Goal: Register for event/course: Sign up to attend an event or enroll in a course

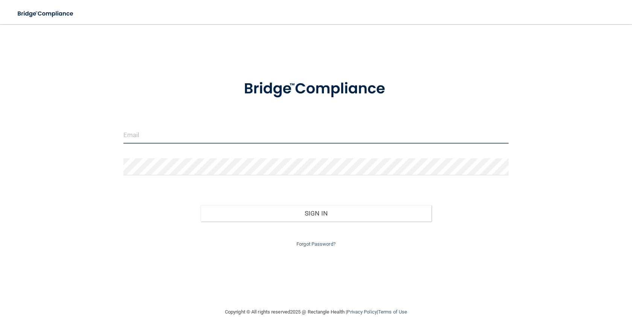
click at [264, 135] on input "email" at bounding box center [315, 134] width 385 height 17
type input "[EMAIL_ADDRESS][DOMAIN_NAME]"
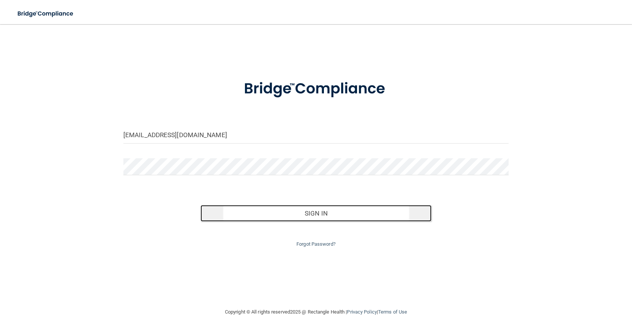
click at [251, 216] on button "Sign In" at bounding box center [316, 213] width 231 height 17
click at [267, 215] on button "Sign In" at bounding box center [316, 213] width 231 height 17
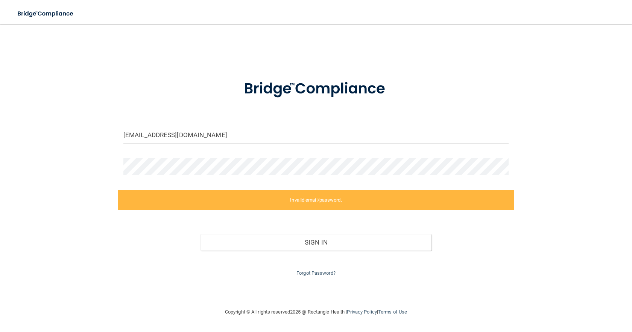
click at [291, 202] on label "Invalid email/password." at bounding box center [316, 200] width 397 height 20
click at [296, 198] on label "Invalid email/password." at bounding box center [316, 200] width 397 height 20
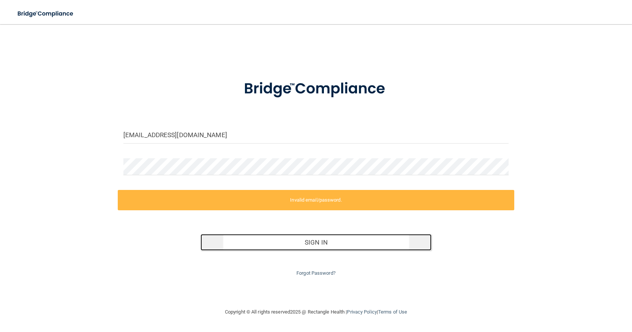
click at [309, 242] on button "Sign In" at bounding box center [316, 242] width 231 height 17
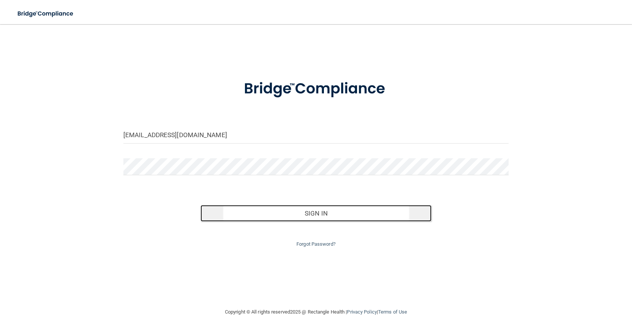
click at [247, 215] on button "Sign In" at bounding box center [316, 213] width 231 height 17
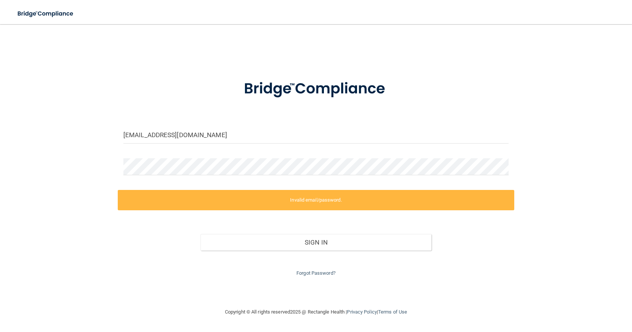
click at [280, 190] on label "Invalid email/password." at bounding box center [316, 200] width 397 height 20
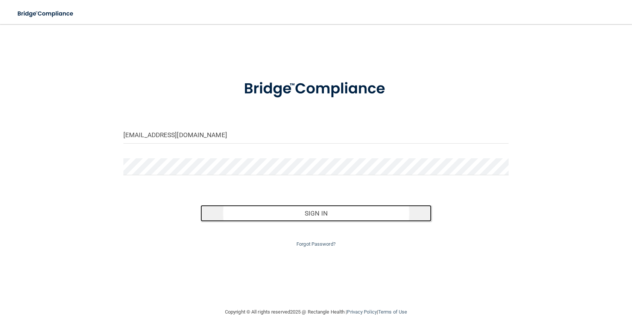
click at [227, 213] on button "Sign In" at bounding box center [316, 213] width 231 height 17
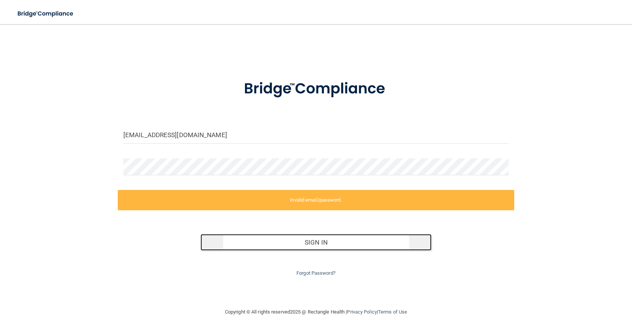
click at [278, 242] on button "Sign In" at bounding box center [316, 242] width 231 height 17
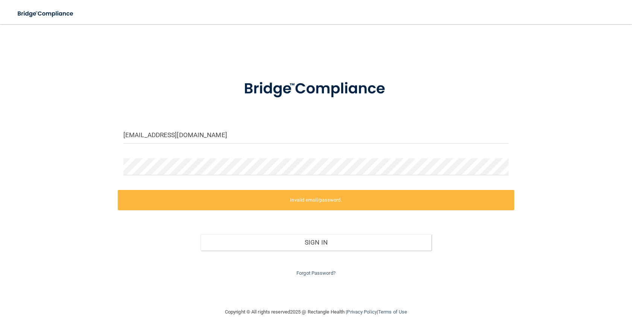
click at [284, 192] on label "Invalid email/password." at bounding box center [316, 200] width 397 height 20
click at [286, 196] on label "Invalid email/password." at bounding box center [316, 200] width 397 height 20
click at [43, 9] on img at bounding box center [45, 13] width 69 height 15
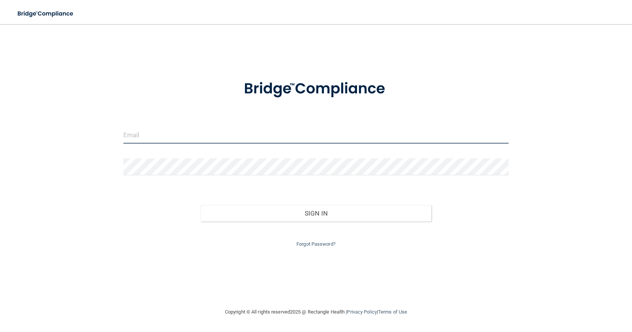
click at [202, 134] on input "email" at bounding box center [315, 134] width 385 height 17
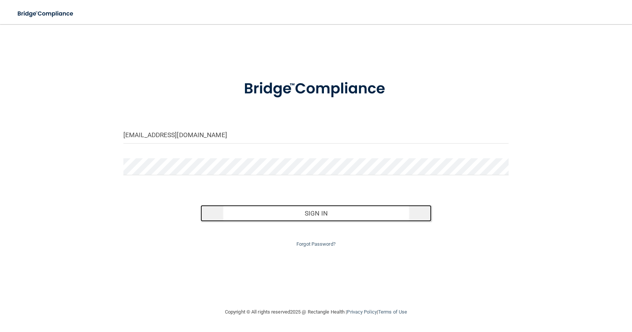
click at [326, 213] on button "Sign In" at bounding box center [316, 213] width 231 height 17
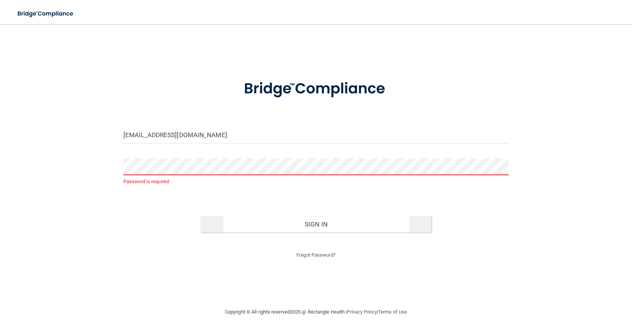
click at [326, 213] on div "Sign In" at bounding box center [316, 217] width 397 height 32
click at [196, 153] on form "[EMAIL_ADDRESS][DOMAIN_NAME] Password is required Invalid email/password. You d…" at bounding box center [315, 164] width 385 height 190
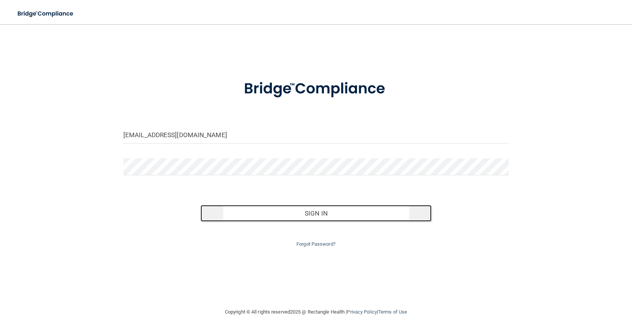
click at [239, 211] on button "Sign In" at bounding box center [316, 213] width 231 height 17
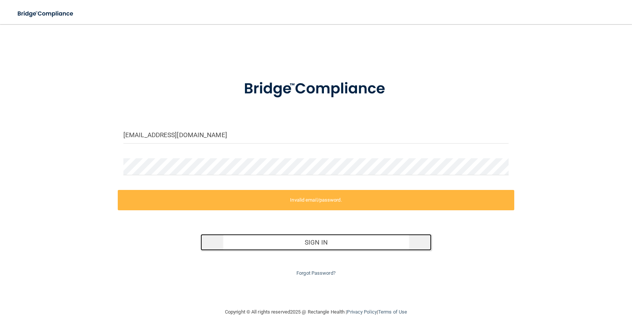
click at [303, 243] on button "Sign In" at bounding box center [316, 242] width 231 height 17
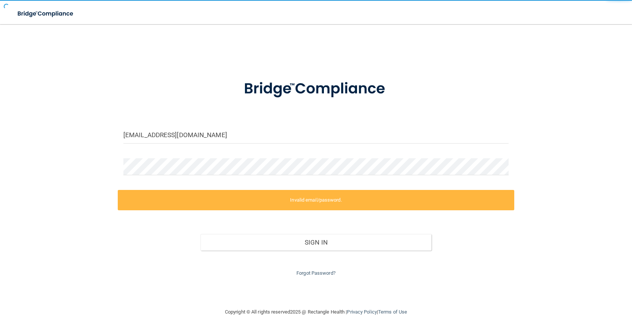
click at [293, 197] on label "Invalid email/password." at bounding box center [316, 200] width 397 height 20
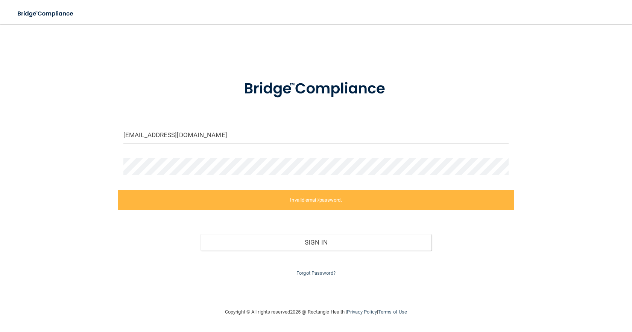
click at [293, 198] on label "Invalid email/password." at bounding box center [316, 200] width 397 height 20
click at [227, 142] on input "[EMAIL_ADDRESS][DOMAIN_NAME]" at bounding box center [315, 134] width 385 height 17
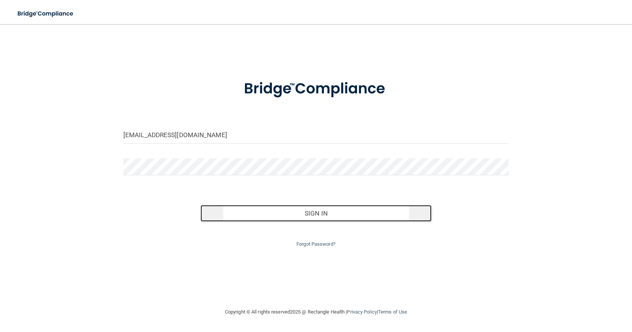
click at [267, 218] on button "Sign In" at bounding box center [316, 213] width 231 height 17
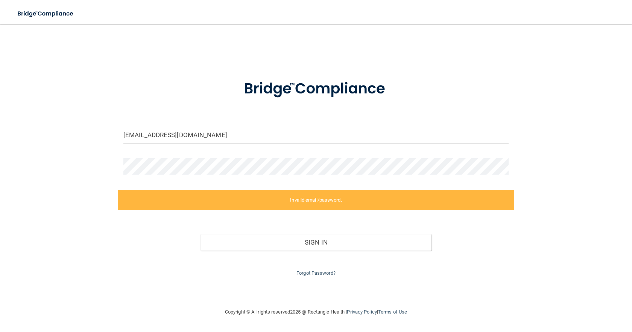
click at [277, 204] on label "Invalid email/password." at bounding box center [316, 200] width 397 height 20
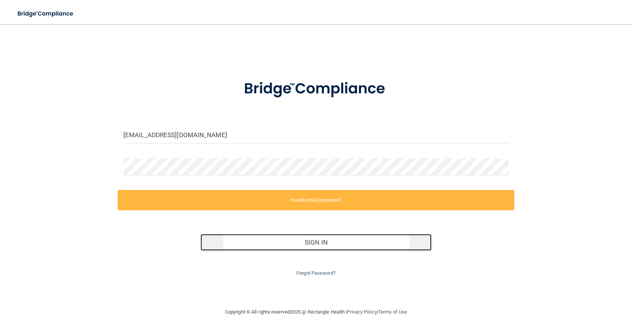
click at [271, 243] on button "Sign In" at bounding box center [316, 242] width 231 height 17
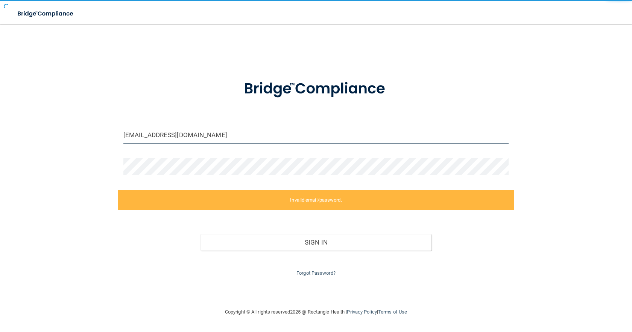
click at [247, 131] on input "[EMAIL_ADDRESS][DOMAIN_NAME]" at bounding box center [315, 134] width 385 height 17
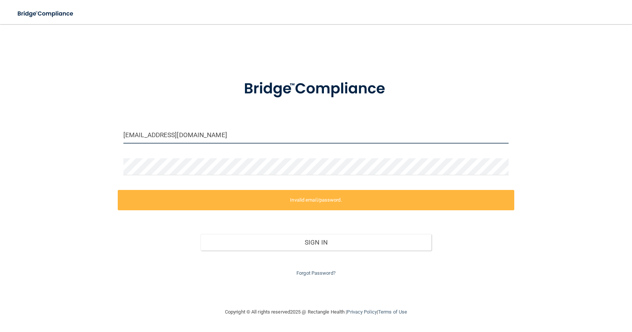
type input "[EMAIL_ADDRESS][DOMAIN_NAME]"
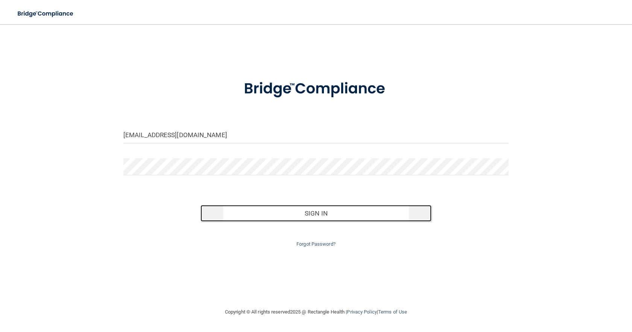
click at [285, 213] on button "Sign In" at bounding box center [316, 213] width 231 height 17
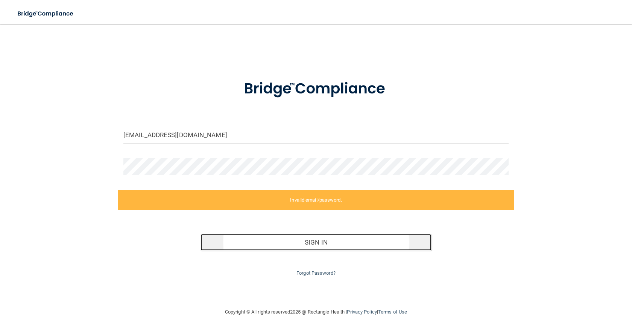
click at [312, 239] on button "Sign In" at bounding box center [316, 242] width 231 height 17
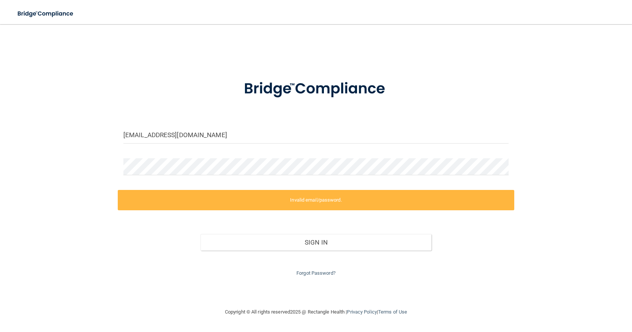
click at [309, 203] on label "Invalid email/password." at bounding box center [316, 200] width 397 height 20
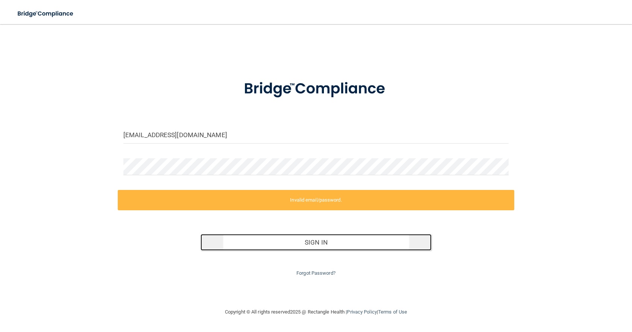
click at [312, 240] on button "Sign In" at bounding box center [316, 242] width 231 height 17
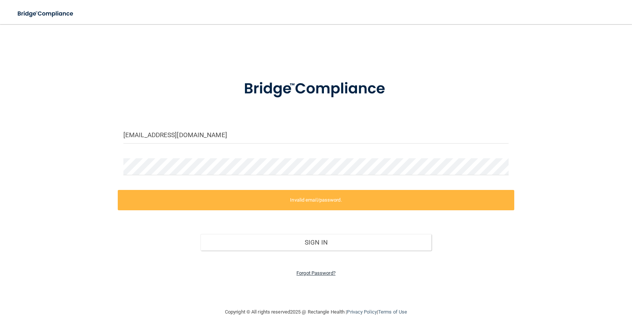
click at [312, 275] on link "Forgot Password?" at bounding box center [316, 273] width 39 height 6
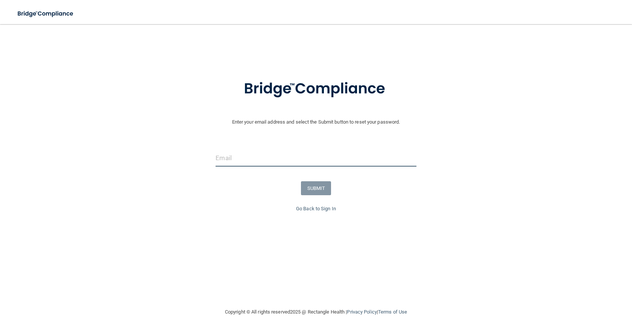
click at [291, 160] on input "email" at bounding box center [316, 157] width 201 height 17
type input "[EMAIL_ADDRESS][DOMAIN_NAME]"
click at [322, 190] on button "SUBMIT" at bounding box center [316, 188] width 30 height 14
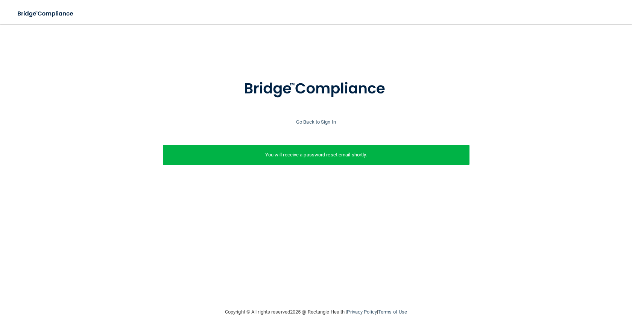
click at [318, 157] on p "You will receive a password reset email shortly." at bounding box center [316, 154] width 295 height 9
click at [320, 120] on link "Go Back to Sign In" at bounding box center [316, 122] width 40 height 6
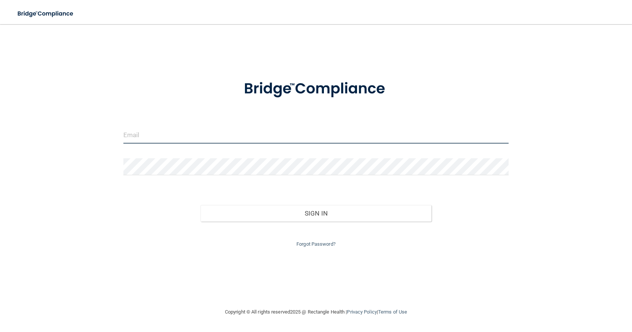
click at [175, 136] on input "email" at bounding box center [315, 134] width 385 height 17
type input "[EMAIL_ADDRESS][DOMAIN_NAME]"
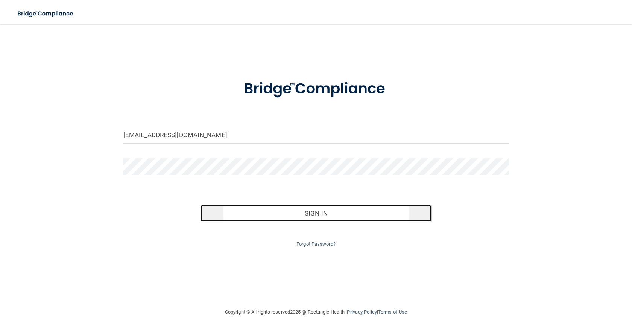
click at [250, 215] on button "Sign In" at bounding box center [316, 213] width 231 height 17
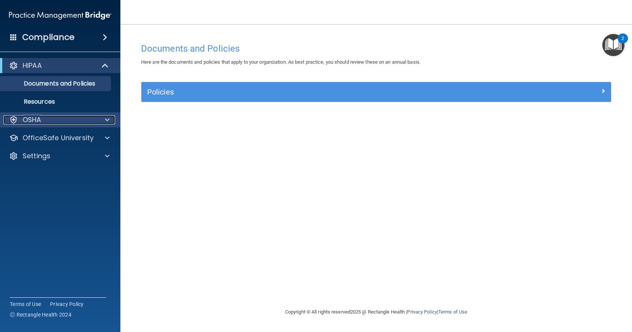
click at [55, 120] on div "OSHA" at bounding box center [49, 119] width 93 height 9
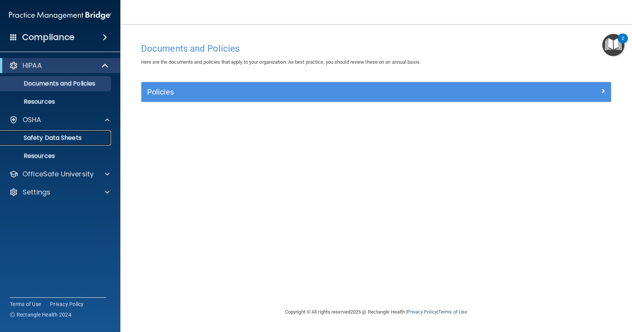
click at [58, 135] on p "Safety Data Sheets" at bounding box center [56, 138] width 103 height 8
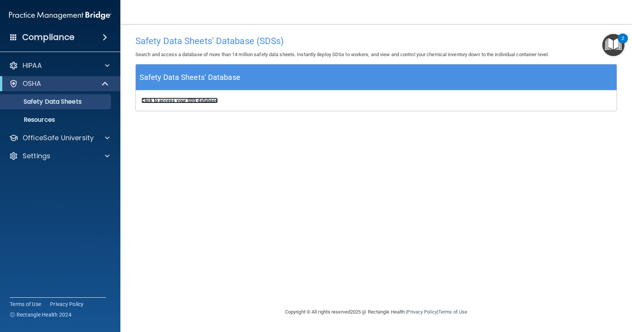
click at [214, 101] on b "Click to access your SDS database" at bounding box center [180, 100] width 76 height 6
click at [41, 82] on div "OSHA" at bounding box center [49, 83] width 93 height 9
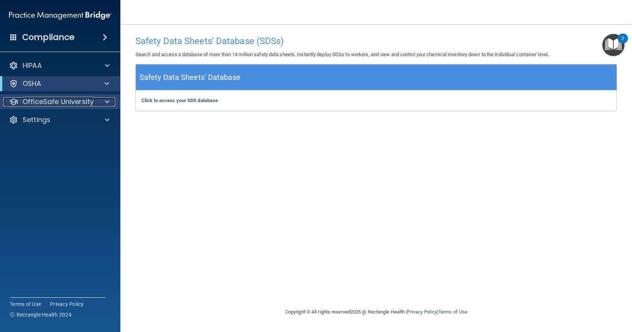
click at [41, 100] on p "OfficeSafe University" at bounding box center [58, 101] width 71 height 9
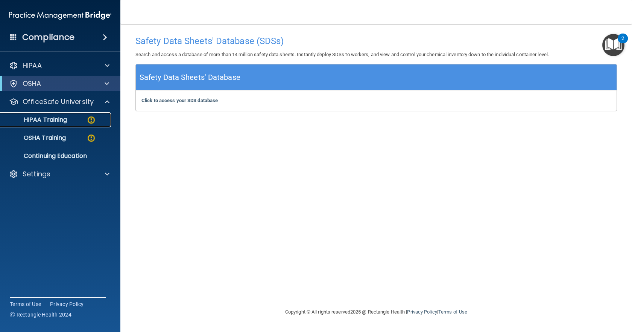
click at [44, 119] on p "HIPAA Training" at bounding box center [36, 120] width 62 height 8
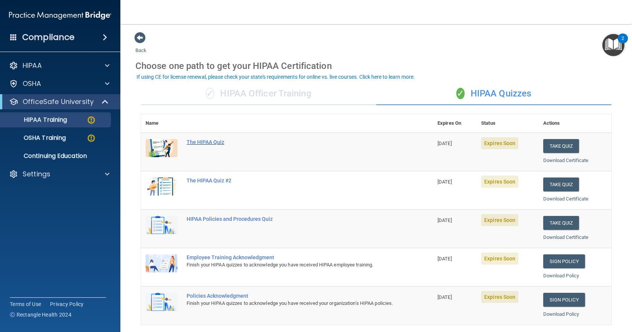
click at [209, 140] on div "The HIPAA Quiz" at bounding box center [291, 142] width 209 height 6
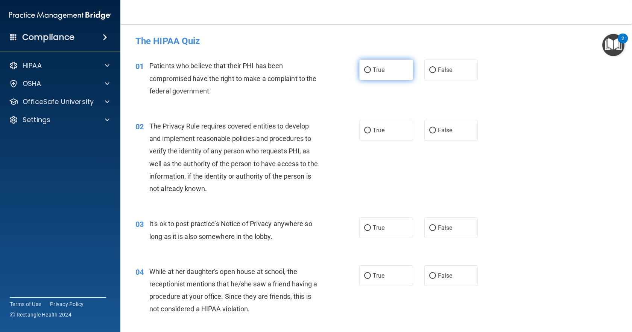
click at [385, 74] on label "True" at bounding box center [386, 69] width 54 height 21
click at [371, 73] on input "True" at bounding box center [367, 70] width 7 height 6
radio input "true"
click at [374, 125] on label "True" at bounding box center [386, 130] width 54 height 21
click at [371, 128] on input "True" at bounding box center [367, 131] width 7 height 6
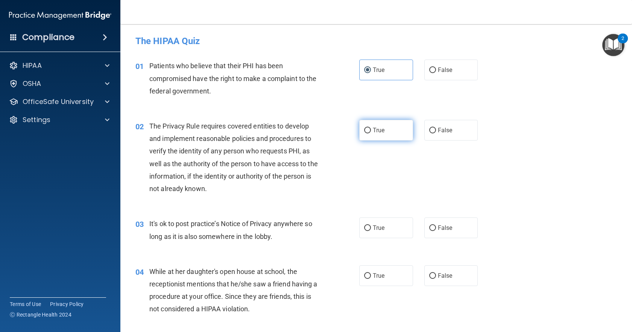
radio input "true"
click at [378, 228] on span "True" at bounding box center [379, 227] width 12 height 7
click at [371, 228] on input "True" at bounding box center [367, 228] width 7 height 6
radio input "true"
click at [431, 280] on label "False" at bounding box center [452, 275] width 54 height 21
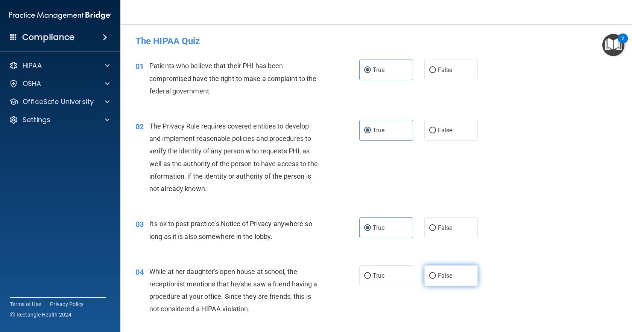
click at [431, 278] on input "False" at bounding box center [432, 276] width 7 height 6
radio input "true"
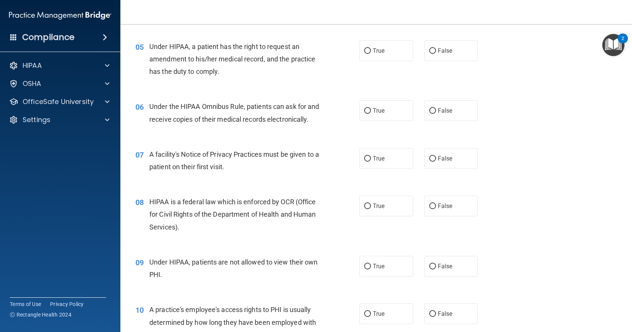
scroll to position [298, 0]
click at [379, 48] on span "True" at bounding box center [379, 49] width 12 height 7
click at [371, 48] on input "True" at bounding box center [367, 50] width 7 height 6
radio input "true"
click at [380, 109] on span "True" at bounding box center [379, 109] width 12 height 7
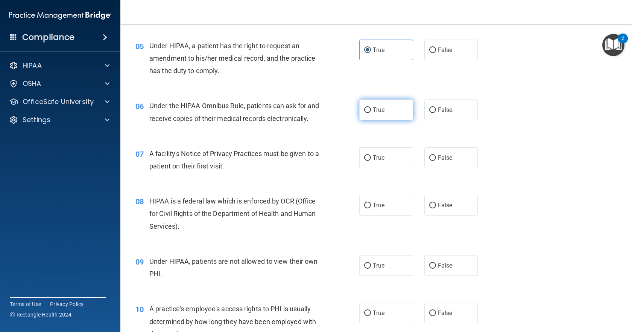
click at [371, 109] on input "True" at bounding box center [367, 110] width 7 height 6
radio input "true"
click at [376, 161] on span "True" at bounding box center [379, 157] width 12 height 7
click at [371, 161] on input "True" at bounding box center [367, 158] width 7 height 6
radio input "true"
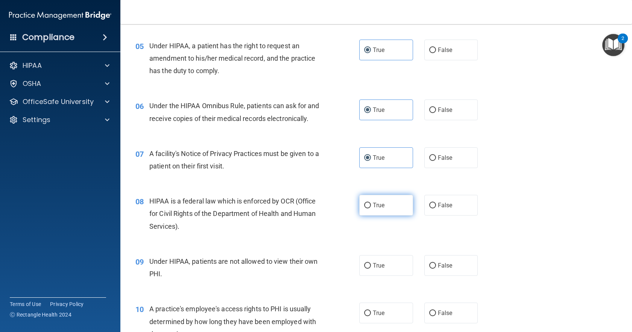
click at [382, 208] on span "True" at bounding box center [379, 204] width 12 height 7
click at [371, 208] on input "True" at bounding box center [367, 205] width 7 height 6
radio input "true"
click at [453, 275] on label "False" at bounding box center [452, 265] width 54 height 21
click at [436, 268] on input "False" at bounding box center [432, 266] width 7 height 6
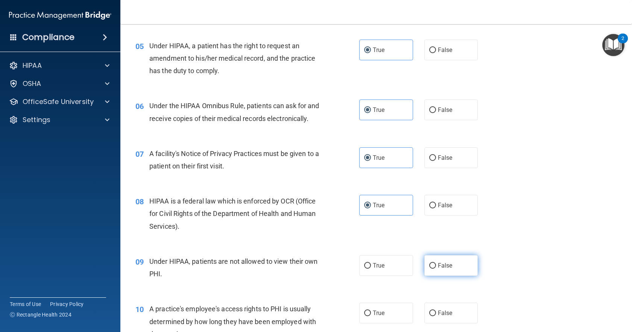
radio input "true"
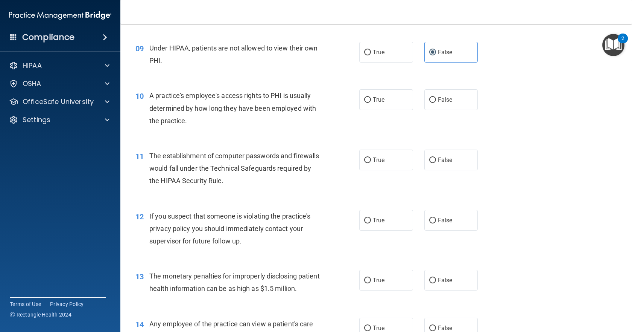
scroll to position [539, 0]
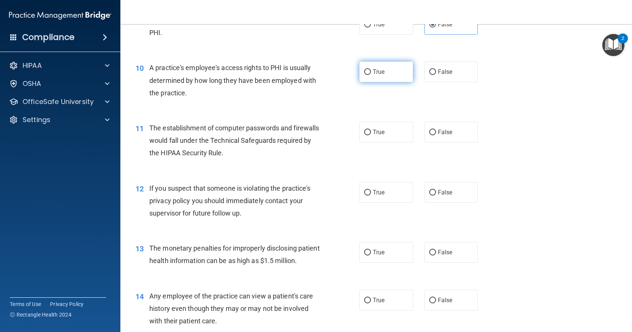
click at [380, 75] on span "True" at bounding box center [379, 71] width 12 height 7
click at [371, 75] on input "True" at bounding box center [367, 72] width 7 height 6
radio input "true"
click at [377, 135] on span "True" at bounding box center [379, 131] width 12 height 7
click at [371, 135] on input "True" at bounding box center [367, 132] width 7 height 6
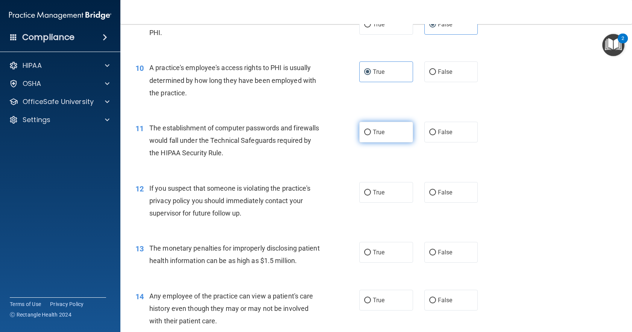
radio input "true"
click at [373, 202] on label "True" at bounding box center [386, 192] width 54 height 21
click at [371, 195] on input "True" at bounding box center [367, 193] width 7 height 6
radio input "true"
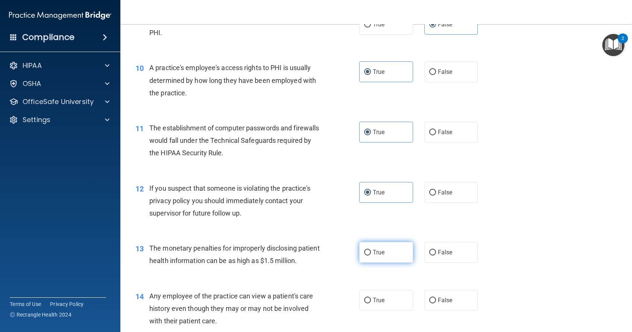
click at [370, 262] on label "True" at bounding box center [386, 252] width 54 height 21
click at [370, 255] on input "True" at bounding box center [367, 253] width 7 height 6
radio input "true"
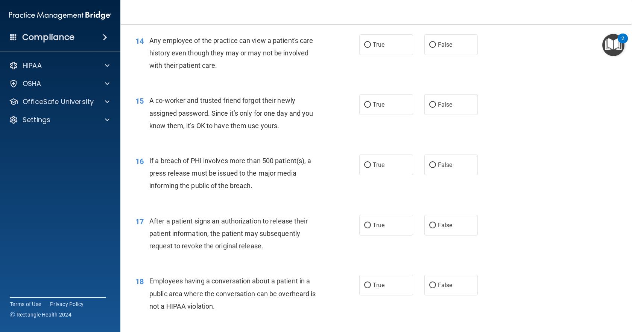
scroll to position [830, 0]
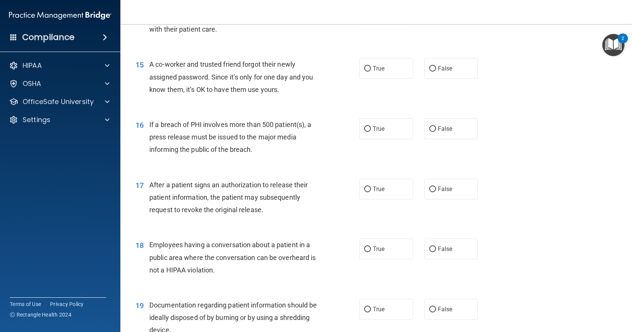
click at [376, 12] on span "True" at bounding box center [379, 8] width 12 height 7
click at [371, 12] on input "True" at bounding box center [367, 9] width 7 height 6
radio input "true"
click at [438, 72] on span "False" at bounding box center [445, 68] width 15 height 7
click at [435, 72] on input "False" at bounding box center [432, 69] width 7 height 6
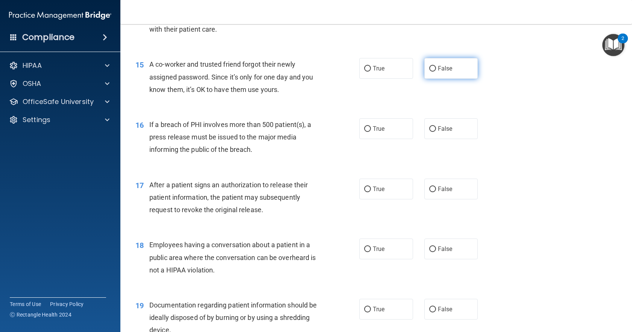
radio input "true"
click at [386, 139] on label "True" at bounding box center [386, 128] width 54 height 21
click at [371, 132] on input "True" at bounding box center [367, 129] width 7 height 6
radio input "true"
click at [384, 199] on label "True" at bounding box center [386, 188] width 54 height 21
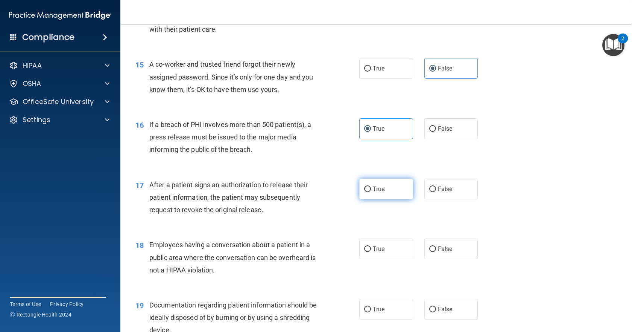
click at [371, 192] on input "True" at bounding box center [367, 189] width 7 height 6
radio input "true"
click at [377, 259] on label "True" at bounding box center [386, 248] width 54 height 21
click at [371, 252] on input "True" at bounding box center [367, 249] width 7 height 6
radio input "true"
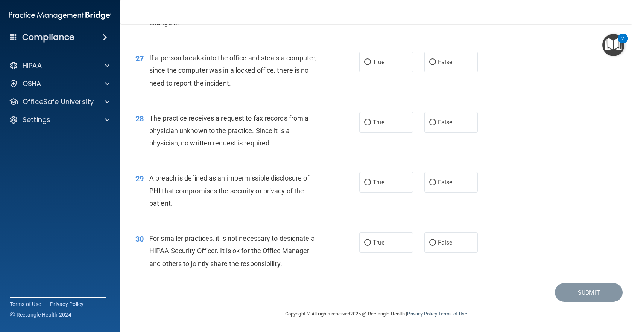
scroll to position [1645, 0]
click at [438, 244] on span "False" at bounding box center [445, 242] width 15 height 7
click at [436, 244] on input "False" at bounding box center [432, 243] width 7 height 6
radio input "true"
click at [431, 183] on input "False" at bounding box center [432, 183] width 7 height 6
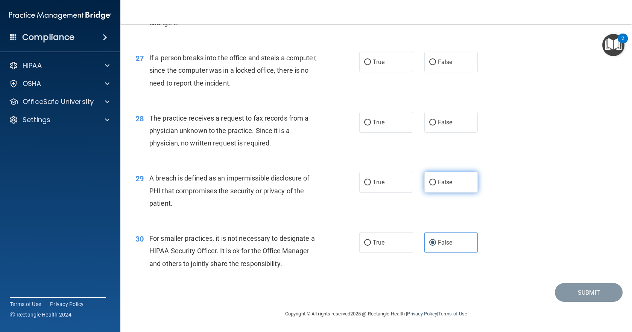
radio input "true"
click at [431, 183] on input "False" at bounding box center [432, 183] width 7 height 6
click at [429, 181] on input "False" at bounding box center [432, 183] width 7 height 6
click at [429, 180] on input "False" at bounding box center [432, 183] width 7 height 6
click at [387, 185] on label "True" at bounding box center [386, 182] width 54 height 21
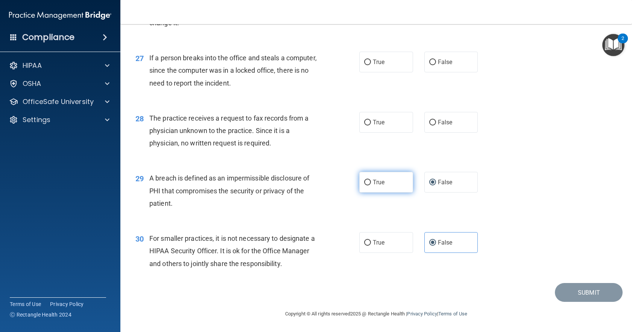
click at [371, 185] on input "True" at bounding box center [367, 183] width 7 height 6
radio input "true"
radio input "false"
click at [443, 123] on span "False" at bounding box center [445, 122] width 15 height 7
click at [436, 123] on input "False" at bounding box center [432, 123] width 7 height 6
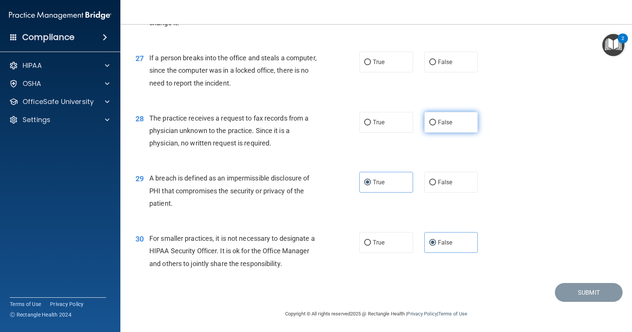
radio input "true"
click at [442, 60] on span "False" at bounding box center [445, 61] width 15 height 7
click at [436, 60] on input "False" at bounding box center [432, 62] width 7 height 6
radio input "true"
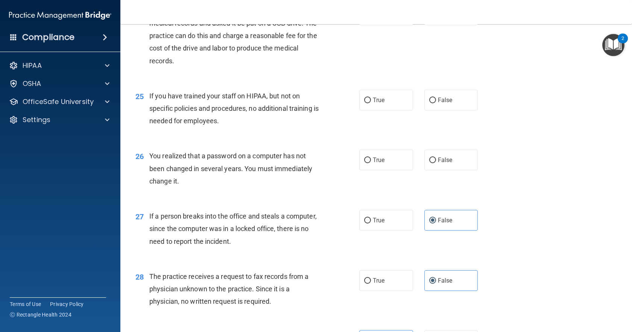
scroll to position [1435, 0]
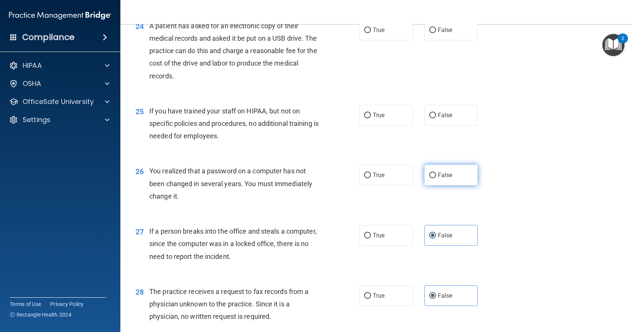
click at [444, 178] on span "False" at bounding box center [445, 174] width 15 height 7
click at [436, 178] on input "False" at bounding box center [432, 175] width 7 height 6
radio input "true"
click at [439, 119] on span "False" at bounding box center [445, 114] width 15 height 7
click at [436, 118] on input "False" at bounding box center [432, 116] width 7 height 6
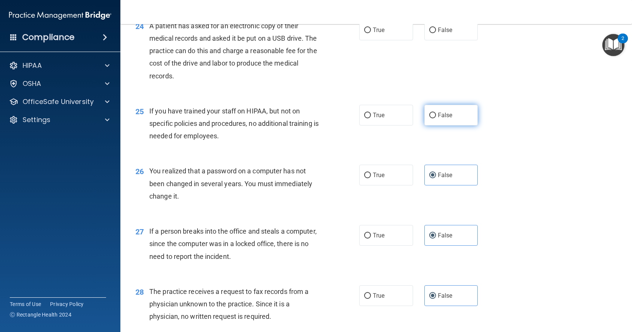
radio input "true"
click at [449, 40] on label "False" at bounding box center [452, 30] width 54 height 21
click at [436, 33] on input "False" at bounding box center [432, 30] width 7 height 6
radio input "true"
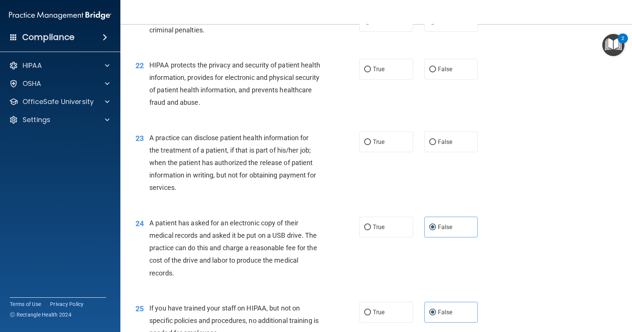
scroll to position [1214, 0]
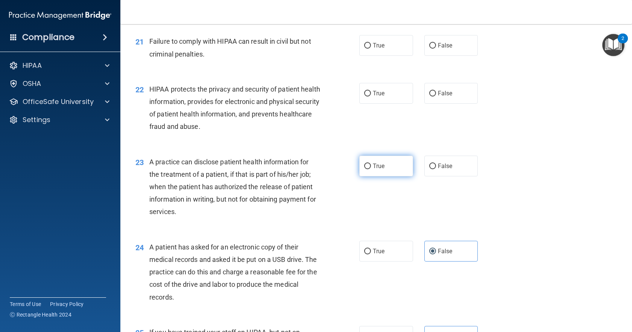
click at [392, 176] on label "True" at bounding box center [386, 165] width 54 height 21
click at [371, 169] on input "True" at bounding box center [367, 166] width 7 height 6
radio input "true"
click at [390, 103] on label "True" at bounding box center [386, 93] width 54 height 21
click at [371, 96] on input "True" at bounding box center [367, 94] width 7 height 6
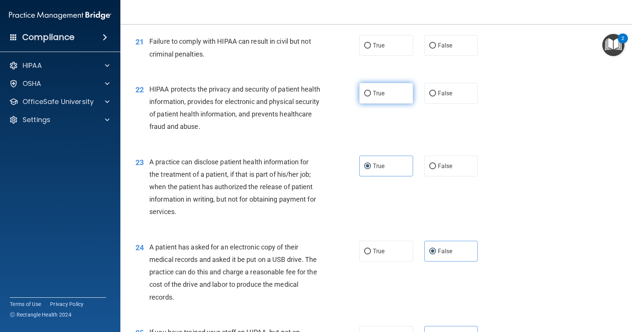
radio input "true"
click at [391, 56] on label "True" at bounding box center [386, 45] width 54 height 21
click at [371, 49] on input "True" at bounding box center [367, 46] width 7 height 6
radio input "true"
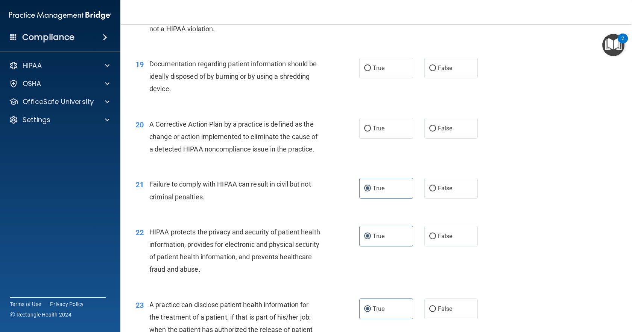
scroll to position [1023, 0]
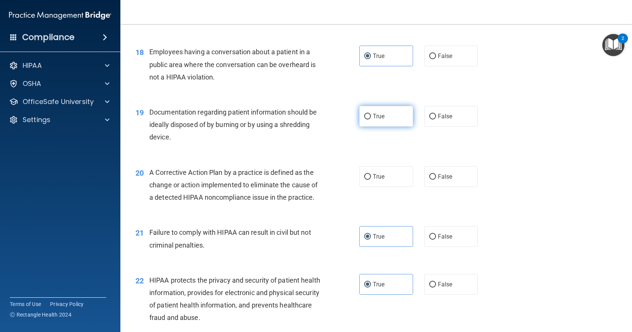
click at [363, 126] on label "True" at bounding box center [386, 116] width 54 height 21
click at [364, 119] on input "True" at bounding box center [367, 117] width 7 height 6
radio input "true"
click at [365, 180] on input "True" at bounding box center [367, 177] width 7 height 6
radio input "true"
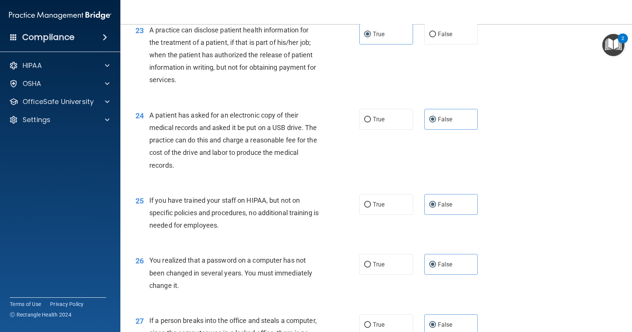
scroll to position [1645, 0]
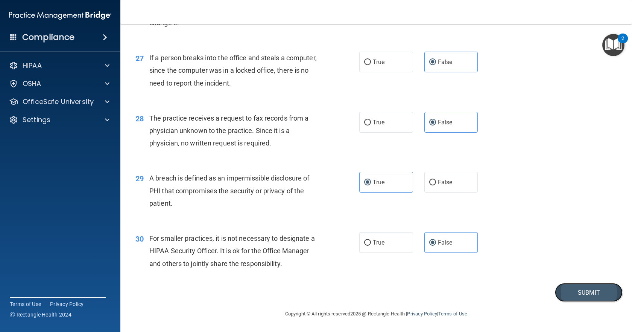
click at [584, 291] on button "Submit" at bounding box center [589, 292] width 68 height 19
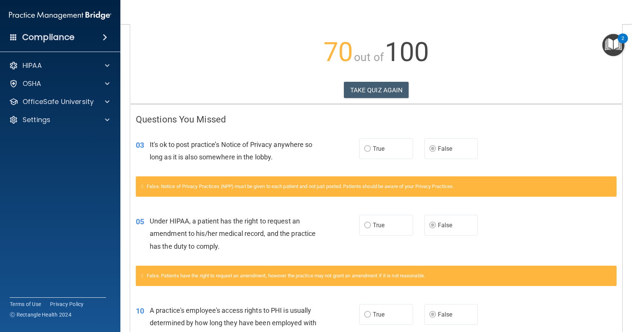
scroll to position [71, 0]
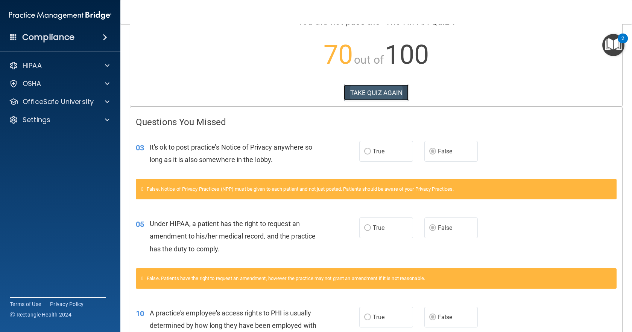
click at [388, 91] on button "TAKE QUIZ AGAIN" at bounding box center [376, 92] width 65 height 17
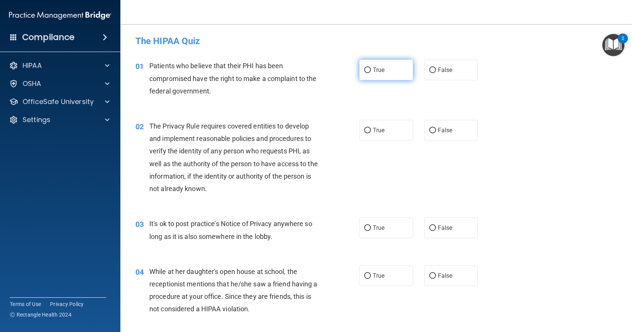
click at [374, 69] on span "True" at bounding box center [379, 69] width 12 height 7
click at [371, 69] on input "True" at bounding box center [367, 70] width 7 height 6
radio input "true"
click at [371, 135] on label "True" at bounding box center [386, 130] width 54 height 21
click at [371, 133] on input "True" at bounding box center [367, 131] width 7 height 6
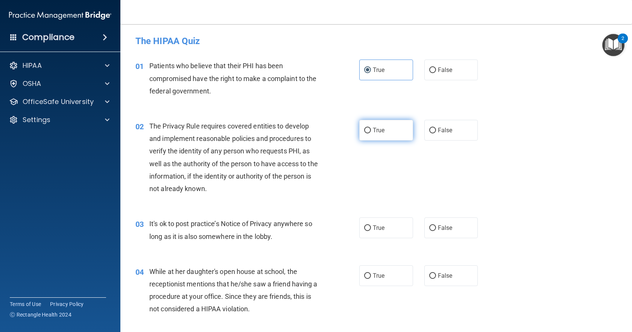
radio input "true"
click at [438, 229] on span "False" at bounding box center [445, 227] width 15 height 7
click at [436, 229] on input "False" at bounding box center [432, 228] width 7 height 6
radio input "true"
click at [437, 271] on label "False" at bounding box center [452, 275] width 54 height 21
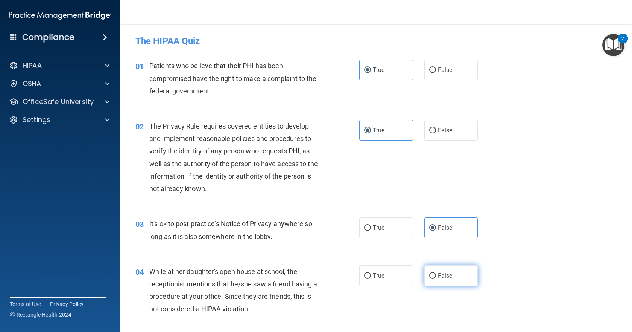
click at [436, 273] on input "False" at bounding box center [432, 276] width 7 height 6
radio input "true"
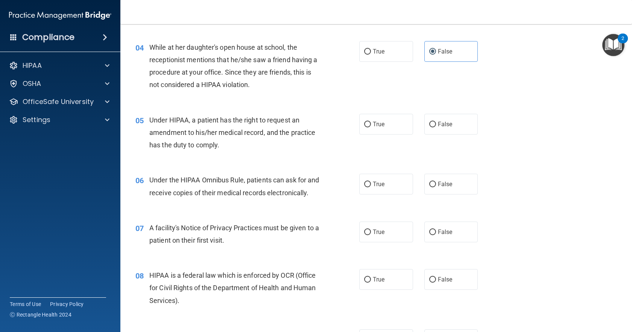
scroll to position [244, 0]
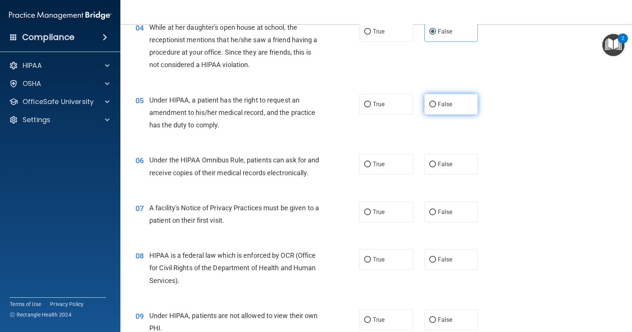
click at [447, 105] on span "False" at bounding box center [445, 103] width 15 height 7
click at [436, 105] on input "False" at bounding box center [432, 105] width 7 height 6
radio input "true"
click at [382, 161] on label "True" at bounding box center [386, 164] width 54 height 21
click at [371, 161] on input "True" at bounding box center [367, 164] width 7 height 6
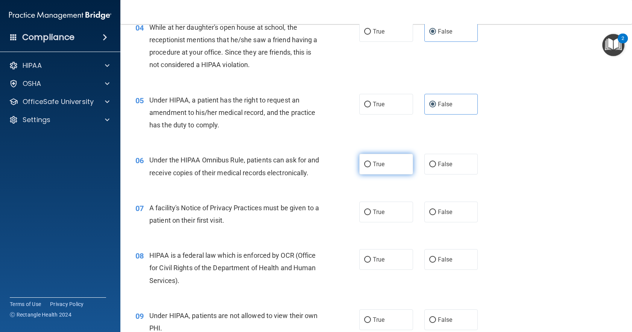
radio input "true"
click at [382, 215] on span "True" at bounding box center [379, 211] width 12 height 7
click at [371, 215] on input "True" at bounding box center [367, 212] width 7 height 6
radio input "true"
click at [374, 269] on label "True" at bounding box center [386, 259] width 54 height 21
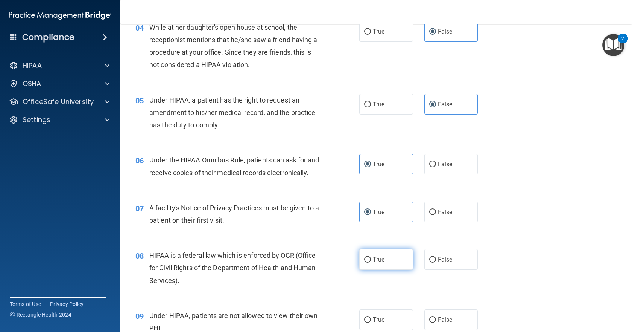
click at [371, 262] on input "True" at bounding box center [367, 260] width 7 height 6
radio input "true"
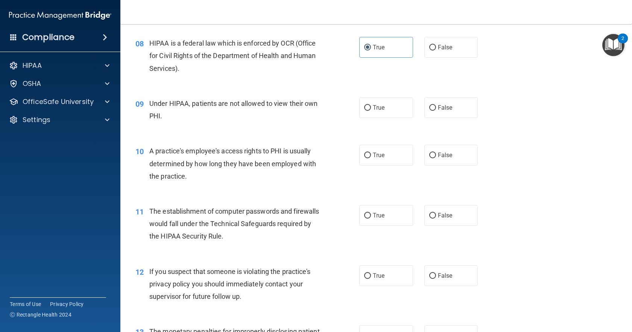
scroll to position [508, 0]
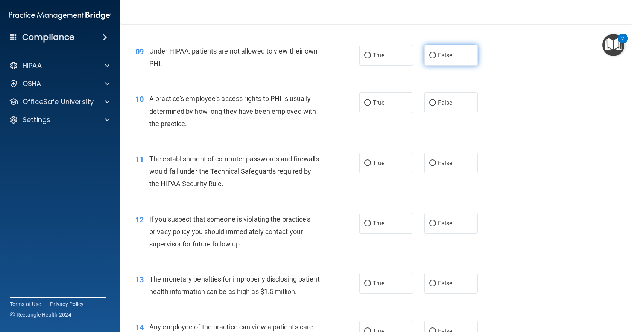
click at [444, 59] on span "False" at bounding box center [445, 55] width 15 height 7
click at [436, 58] on input "False" at bounding box center [432, 56] width 7 height 6
radio input "true"
click at [447, 106] on span "False" at bounding box center [445, 102] width 15 height 7
click at [436, 106] on input "False" at bounding box center [432, 103] width 7 height 6
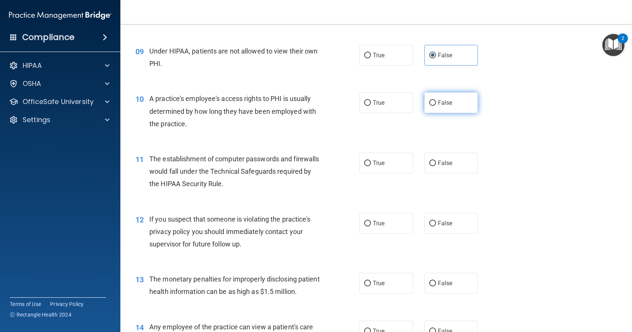
radio input "true"
click at [401, 173] on label "True" at bounding box center [386, 162] width 54 height 21
click at [371, 166] on input "True" at bounding box center [367, 163] width 7 height 6
radio input "true"
click at [386, 232] on label "True" at bounding box center [386, 223] width 54 height 21
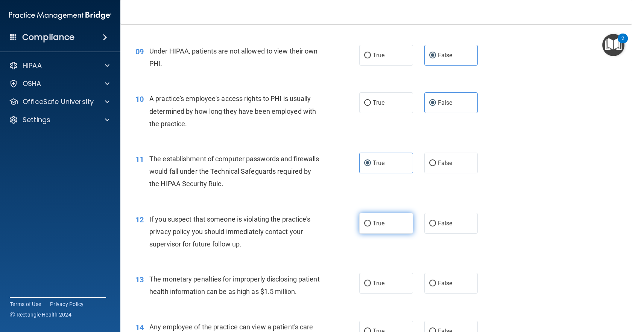
click at [371, 226] on input "True" at bounding box center [367, 224] width 7 height 6
radio input "true"
click at [381, 286] on span "True" at bounding box center [379, 282] width 12 height 7
click at [371, 286] on input "True" at bounding box center [367, 283] width 7 height 6
radio input "true"
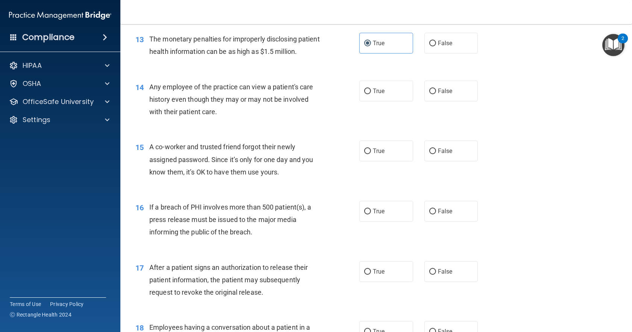
scroll to position [804, 0]
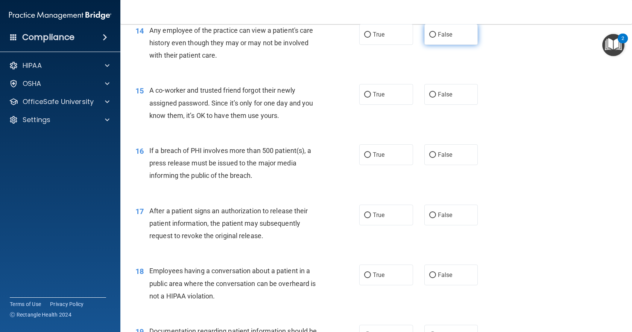
click at [438, 38] on span "False" at bounding box center [445, 34] width 15 height 7
click at [436, 38] on input "False" at bounding box center [432, 35] width 7 height 6
radio input "true"
click at [446, 105] on label "False" at bounding box center [452, 94] width 54 height 21
click at [436, 97] on input "False" at bounding box center [432, 95] width 7 height 6
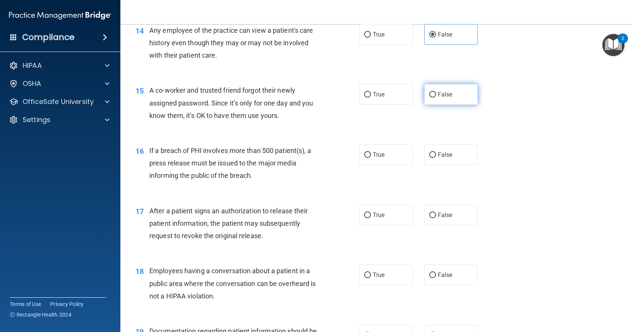
radio input "true"
click at [388, 165] on label "True" at bounding box center [386, 154] width 54 height 21
click at [371, 158] on input "True" at bounding box center [367, 155] width 7 height 6
radio input "true"
click at [381, 218] on span "True" at bounding box center [379, 214] width 12 height 7
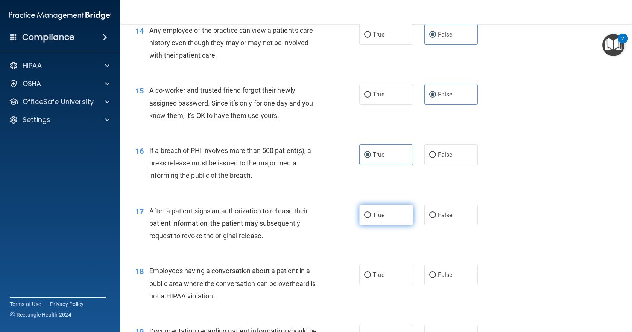
click at [371, 218] on input "True" at bounding box center [367, 215] width 7 height 6
radio input "true"
click at [447, 285] on label "False" at bounding box center [452, 274] width 54 height 21
click at [436, 278] on input "False" at bounding box center [432, 275] width 7 height 6
radio input "true"
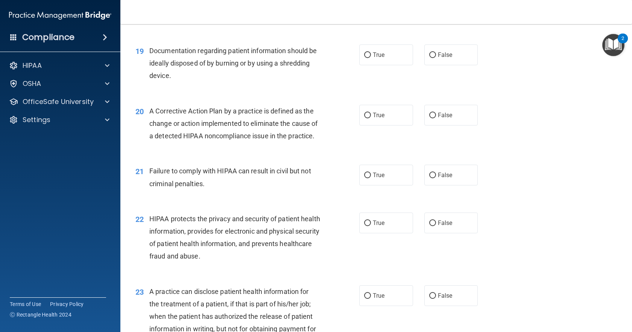
scroll to position [1104, 0]
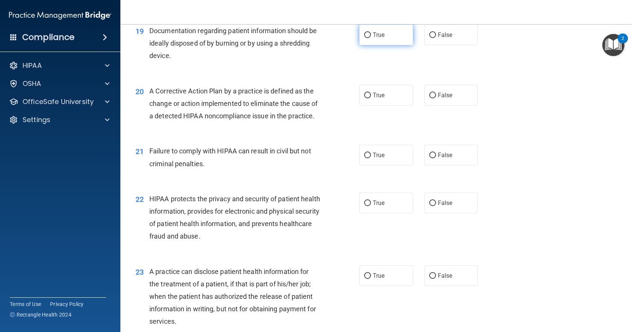
click at [381, 45] on label "True" at bounding box center [386, 34] width 54 height 21
click at [371, 38] on input "True" at bounding box center [367, 35] width 7 height 6
radio input "true"
click at [382, 99] on span "True" at bounding box center [379, 94] width 12 height 7
click at [371, 98] on input "True" at bounding box center [367, 96] width 7 height 6
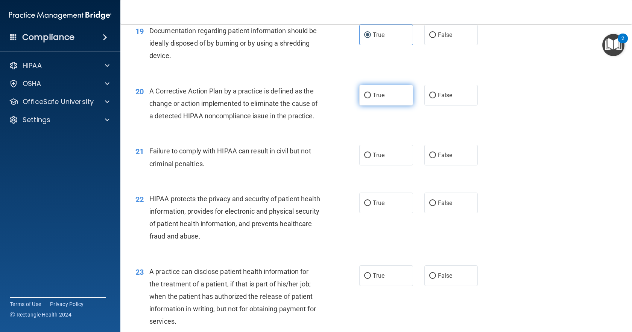
radio input "true"
click at [439, 165] on label "False" at bounding box center [452, 155] width 54 height 21
click at [436, 158] on input "False" at bounding box center [432, 155] width 7 height 6
radio input "true"
click at [382, 213] on label "True" at bounding box center [386, 202] width 54 height 21
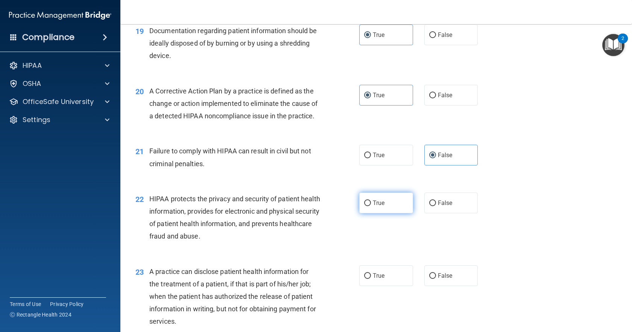
click at [371, 206] on input "True" at bounding box center [367, 203] width 7 height 6
radio input "true"
click at [446, 286] on label "False" at bounding box center [452, 275] width 54 height 21
click at [436, 278] on input "False" at bounding box center [432, 276] width 7 height 6
radio input "true"
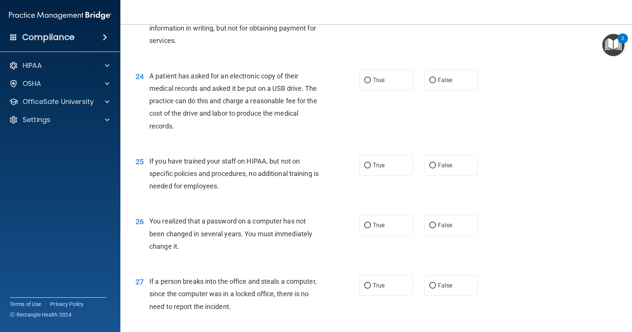
scroll to position [1405, 0]
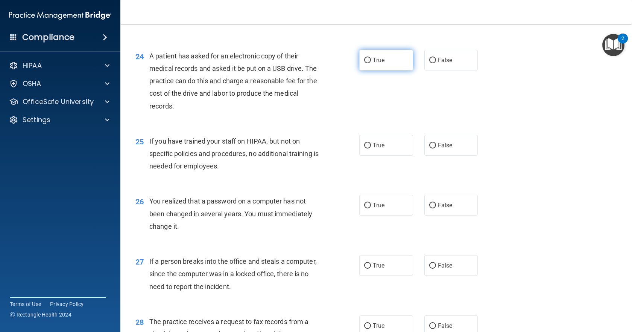
click at [373, 64] on span "True" at bounding box center [379, 59] width 12 height 7
click at [370, 63] on input "True" at bounding box center [367, 61] width 7 height 6
radio input "true"
click at [439, 149] on span "False" at bounding box center [445, 145] width 15 height 7
click at [436, 148] on input "False" at bounding box center [432, 146] width 7 height 6
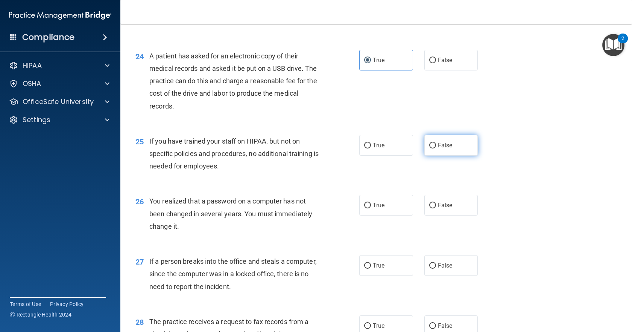
radio input "true"
click at [390, 215] on label "True" at bounding box center [386, 205] width 54 height 21
click at [371, 208] on input "True" at bounding box center [367, 205] width 7 height 6
radio input "true"
click at [445, 269] on span "False" at bounding box center [445, 265] width 15 height 7
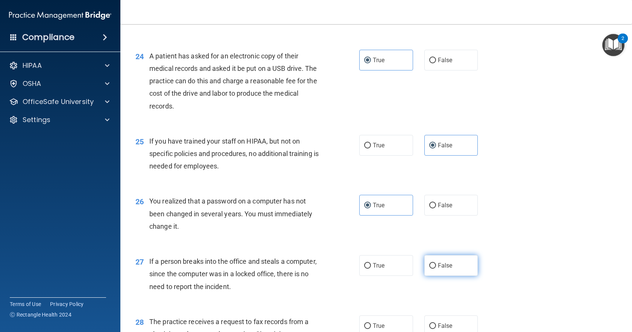
click at [436, 268] on input "False" at bounding box center [432, 266] width 7 height 6
radio input "true"
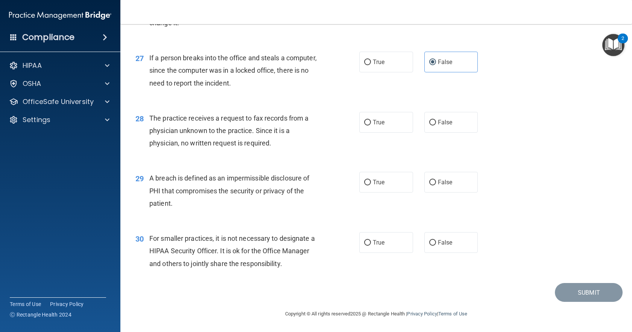
scroll to position [1645, 0]
click at [439, 126] on label "False" at bounding box center [452, 122] width 54 height 21
click at [436, 125] on input "False" at bounding box center [432, 123] width 7 height 6
radio input "true"
click at [399, 180] on label "True" at bounding box center [386, 182] width 54 height 21
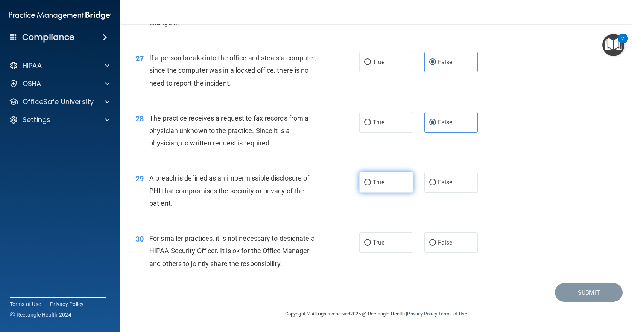
click at [371, 180] on input "True" at bounding box center [367, 183] width 7 height 6
radio input "true"
click at [441, 244] on span "False" at bounding box center [445, 242] width 15 height 7
click at [436, 244] on input "False" at bounding box center [432, 243] width 7 height 6
radio input "true"
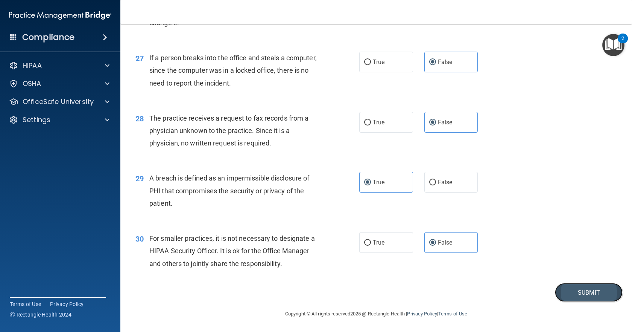
click at [565, 292] on button "Submit" at bounding box center [589, 292] width 68 height 19
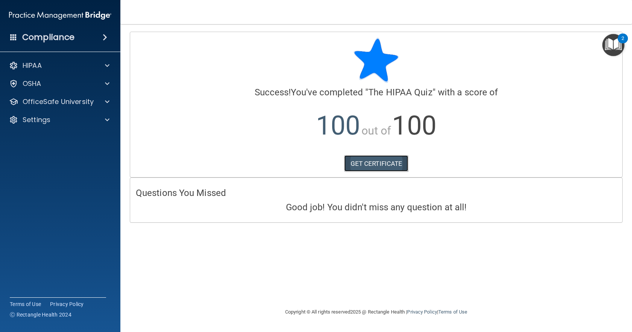
click at [391, 160] on link "GET CERTIFICATE" at bounding box center [376, 163] width 64 height 17
click at [35, 68] on p "HIPAA" at bounding box center [32, 65] width 19 height 9
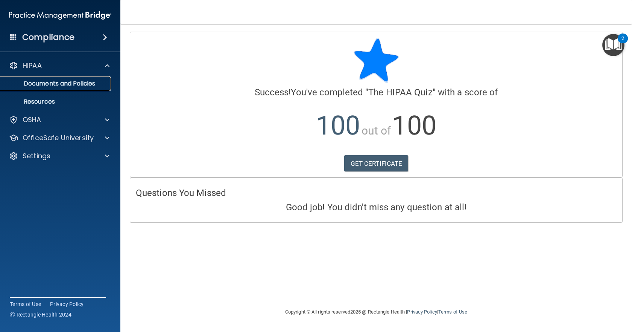
click at [49, 83] on p "Documents and Policies" at bounding box center [56, 84] width 103 height 8
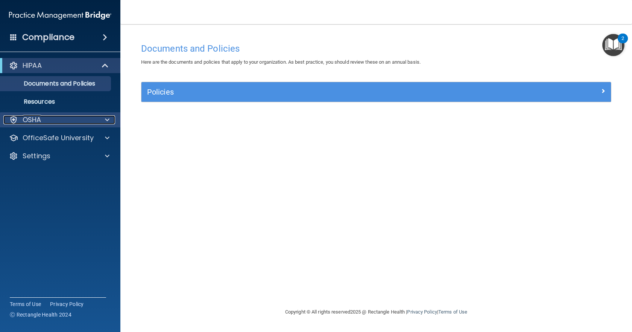
click at [38, 118] on p "OSHA" at bounding box center [32, 119] width 19 height 9
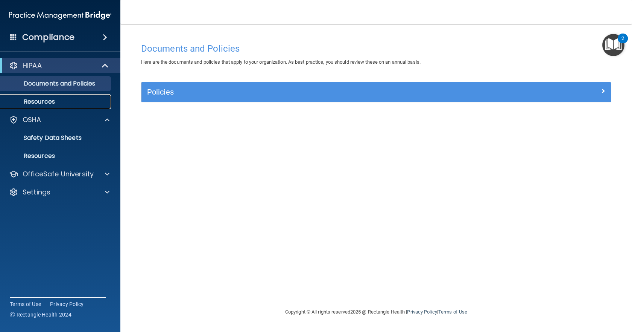
click at [36, 100] on p "Resources" at bounding box center [56, 102] width 103 height 8
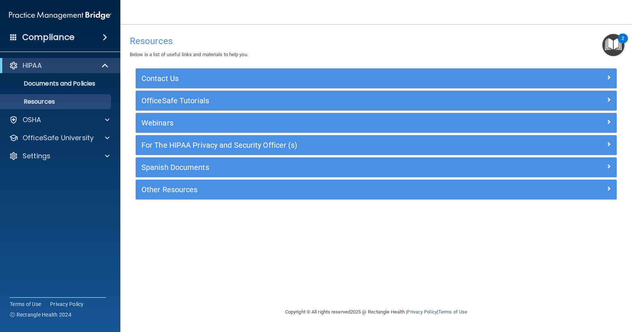
click at [107, 35] on span at bounding box center [105, 37] width 5 height 9
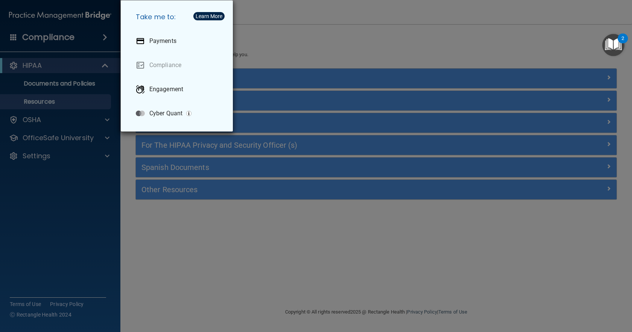
click at [61, 87] on div "Take me to: Payments Compliance Engagement Cyber Quant" at bounding box center [316, 166] width 632 height 332
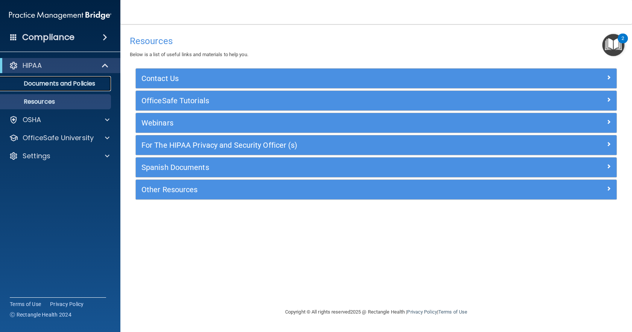
click at [61, 83] on p "Documents and Policies" at bounding box center [56, 84] width 103 height 8
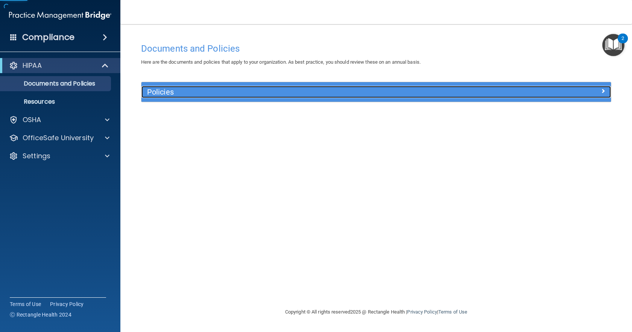
click at [166, 89] on h5 "Policies" at bounding box center [317, 92] width 341 height 8
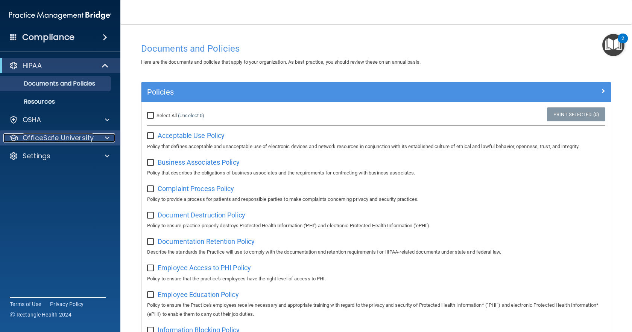
click at [37, 138] on p "OfficeSafe University" at bounding box center [58, 137] width 71 height 9
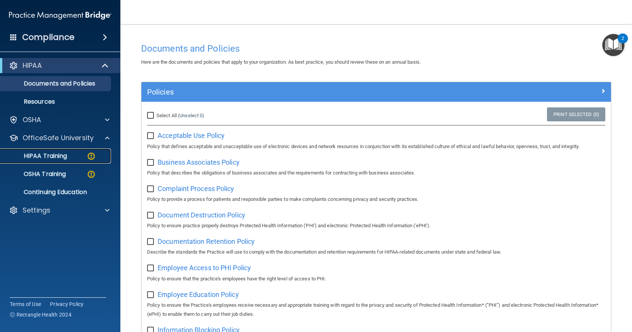
click at [41, 152] on p "HIPAA Training" at bounding box center [36, 156] width 62 height 8
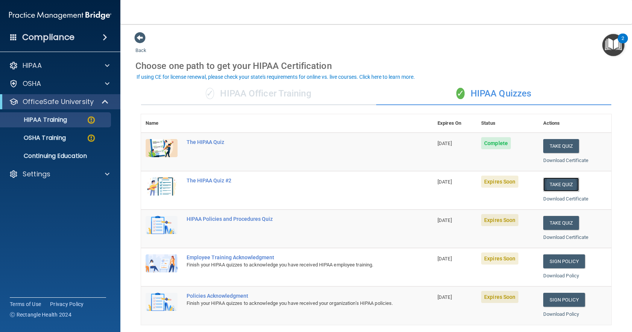
click at [555, 183] on button "Take Quiz" at bounding box center [561, 184] width 36 height 14
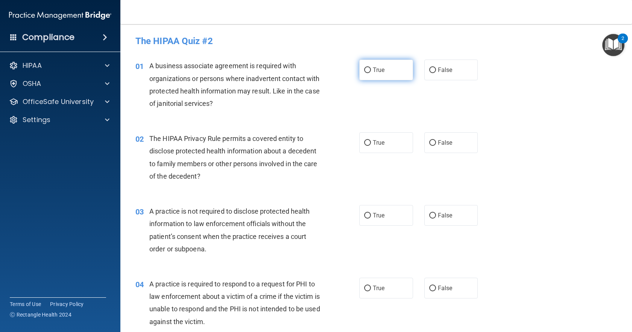
click at [390, 67] on label "True" at bounding box center [386, 69] width 54 height 21
click at [371, 67] on input "True" at bounding box center [367, 70] width 7 height 6
radio input "true"
click at [380, 137] on label "True" at bounding box center [386, 142] width 54 height 21
click at [371, 140] on input "True" at bounding box center [367, 143] width 7 height 6
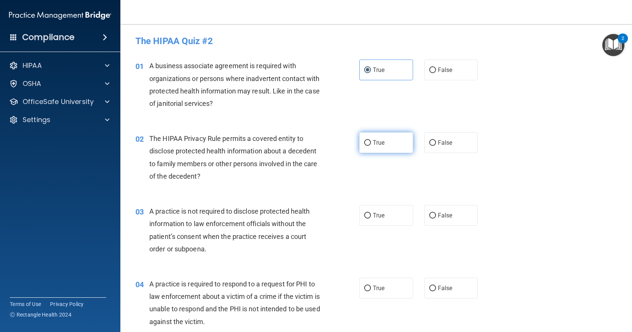
radio input "true"
click at [383, 215] on label "True" at bounding box center [386, 215] width 54 height 21
click at [371, 215] on input "True" at bounding box center [367, 216] width 7 height 6
radio input "true"
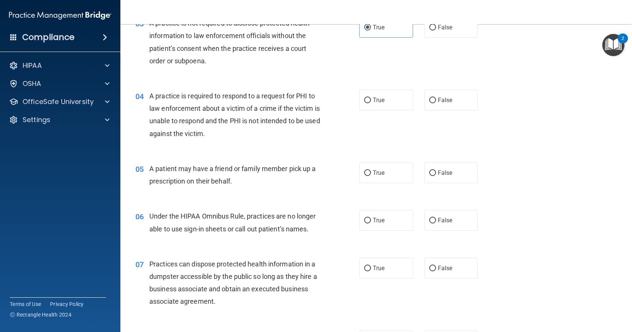
scroll to position [192, 0]
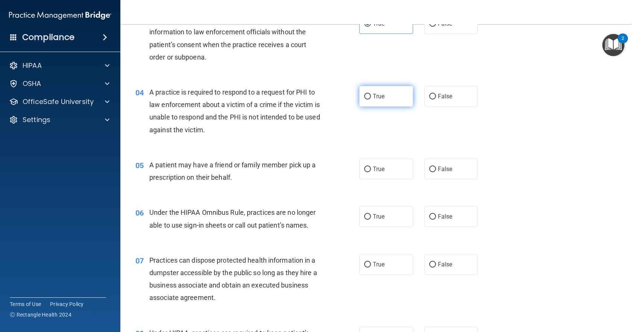
click at [383, 94] on label "True" at bounding box center [386, 96] width 54 height 21
click at [371, 94] on input "True" at bounding box center [367, 97] width 7 height 6
radio input "true"
click at [369, 166] on label "True" at bounding box center [386, 168] width 54 height 21
click at [369, 166] on input "True" at bounding box center [367, 169] width 7 height 6
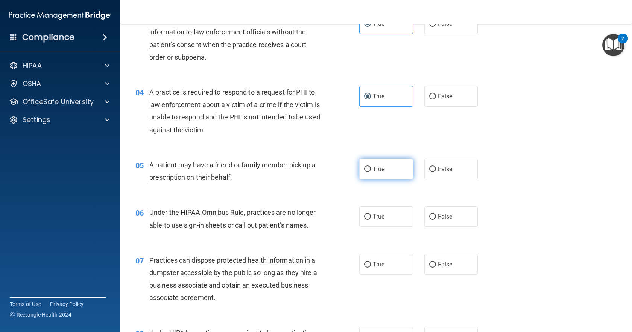
radio input "true"
click at [374, 214] on span "True" at bounding box center [379, 216] width 12 height 7
click at [365, 221] on label "True" at bounding box center [386, 216] width 54 height 21
click at [365, 219] on input "True" at bounding box center [367, 217] width 7 height 6
radio input "true"
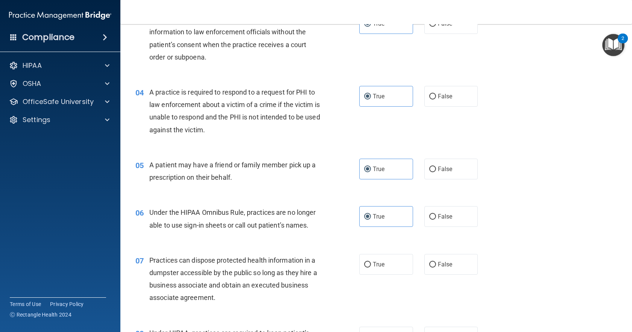
click at [376, 252] on div "07 Practices can dispose protected health information in a dumpster accessible …" at bounding box center [376, 280] width 493 height 73
click at [377, 259] on label "True" at bounding box center [386, 264] width 54 height 21
click at [371, 262] on input "True" at bounding box center [367, 265] width 7 height 6
radio input "true"
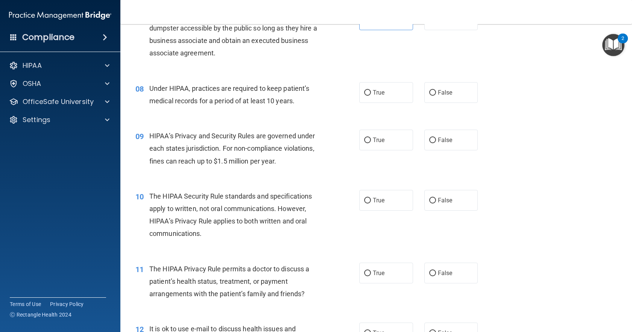
scroll to position [464, 0]
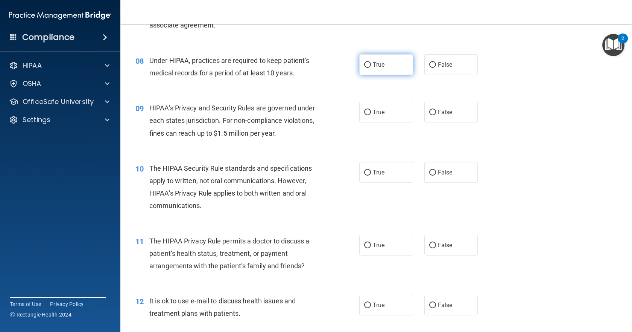
click at [390, 62] on label "True" at bounding box center [386, 64] width 54 height 21
click at [371, 62] on input "True" at bounding box center [367, 65] width 7 height 6
radio input "true"
click at [381, 117] on label "True" at bounding box center [386, 112] width 54 height 21
click at [371, 115] on input "True" at bounding box center [367, 113] width 7 height 6
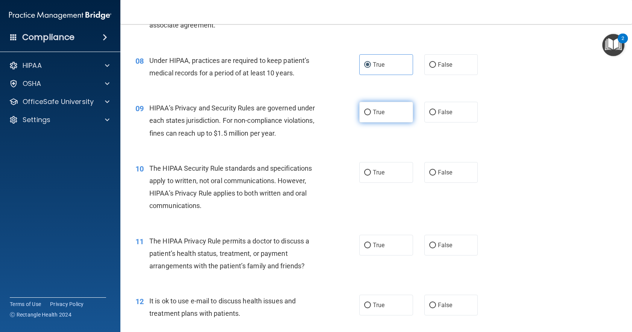
radio input "true"
click at [383, 177] on label "True" at bounding box center [386, 172] width 54 height 21
click at [371, 175] on input "True" at bounding box center [367, 173] width 7 height 6
radio input "true"
click at [376, 247] on span "True" at bounding box center [379, 244] width 12 height 7
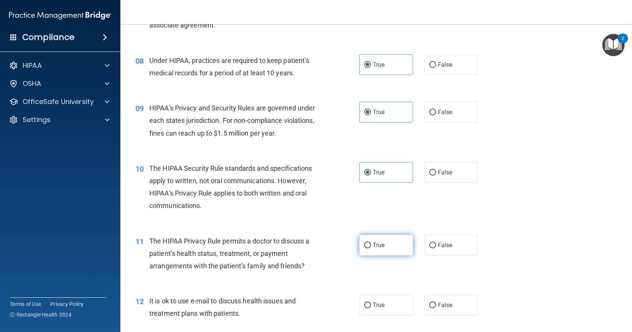
click at [371, 247] on input "True" at bounding box center [367, 245] width 7 height 6
radio input "true"
click at [382, 303] on label "True" at bounding box center [386, 304] width 54 height 21
click at [371, 303] on input "True" at bounding box center [367, 305] width 7 height 6
radio input "true"
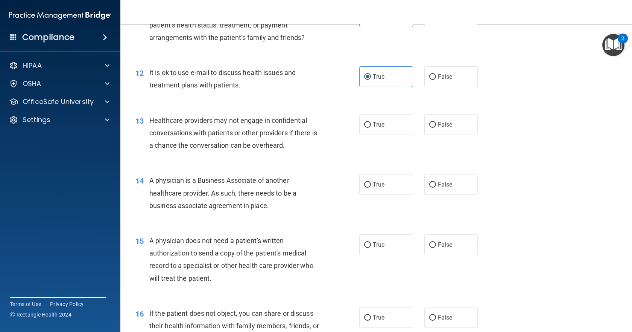
scroll to position [736, 0]
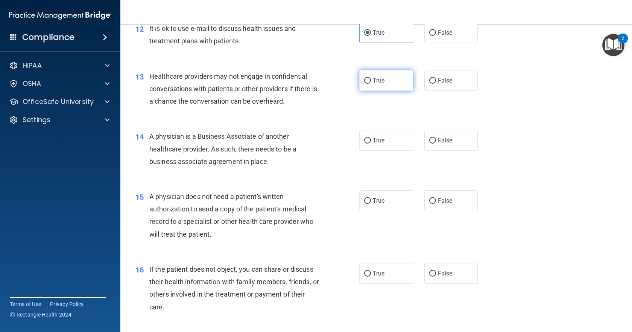
click at [378, 84] on span "True" at bounding box center [379, 80] width 12 height 7
click at [371, 84] on input "True" at bounding box center [367, 81] width 7 height 6
radio input "true"
click at [373, 140] on span "True" at bounding box center [379, 140] width 12 height 7
click at [371, 140] on input "True" at bounding box center [367, 141] width 7 height 6
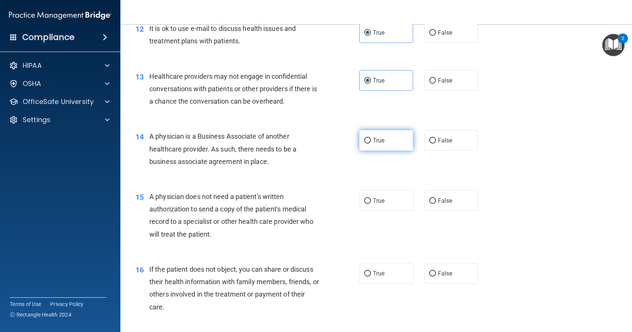
radio input "true"
click at [376, 195] on label "True" at bounding box center [386, 200] width 54 height 21
click at [371, 198] on input "True" at bounding box center [367, 201] width 7 height 6
radio input "true"
click at [374, 272] on span "True" at bounding box center [379, 272] width 12 height 7
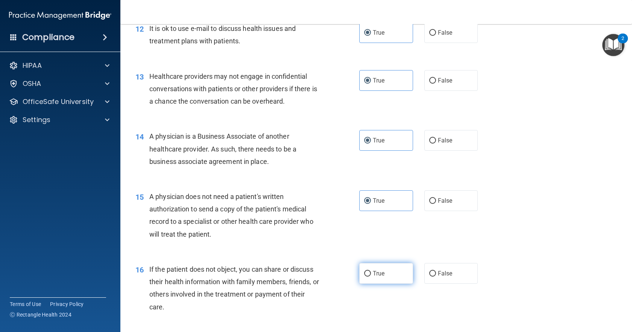
click at [371, 272] on input "True" at bounding box center [367, 274] width 7 height 6
radio input "true"
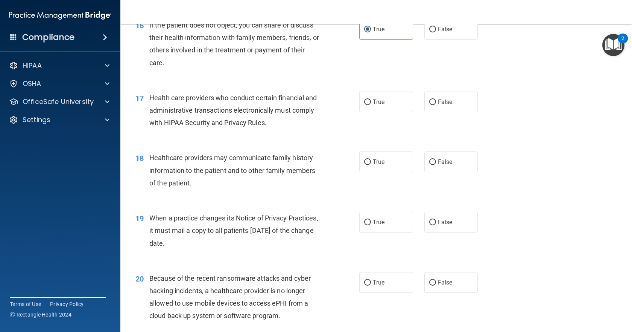
scroll to position [1016, 0]
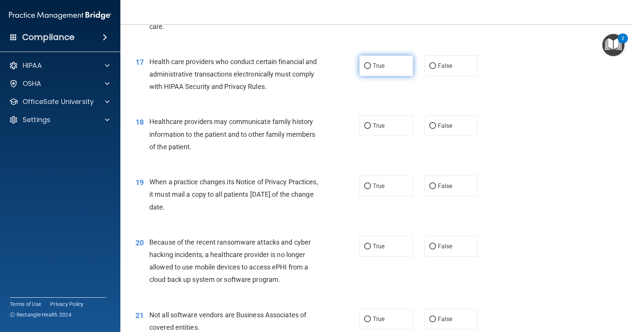
click at [379, 64] on span "True" at bounding box center [379, 65] width 12 height 7
click at [371, 64] on input "True" at bounding box center [367, 66] width 7 height 6
radio input "true"
click at [373, 126] on span "True" at bounding box center [379, 125] width 12 height 7
click at [371, 126] on input "True" at bounding box center [367, 126] width 7 height 6
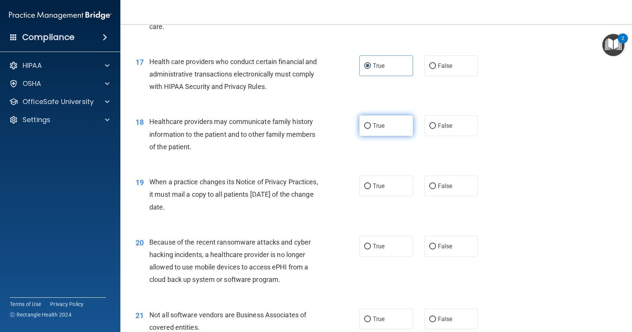
radio input "true"
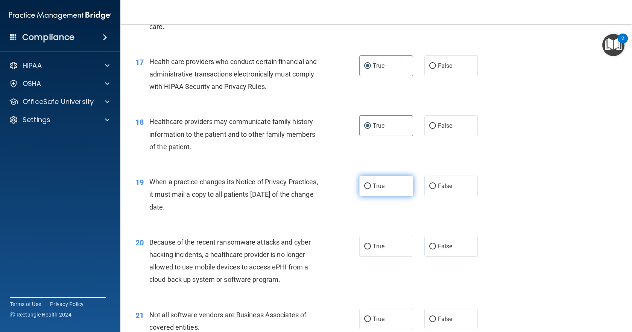
click at [377, 184] on span "True" at bounding box center [379, 185] width 12 height 7
click at [371, 184] on input "True" at bounding box center [367, 186] width 7 height 6
radio input "true"
click at [369, 246] on label "True" at bounding box center [386, 246] width 54 height 21
click at [369, 246] on input "True" at bounding box center [367, 246] width 7 height 6
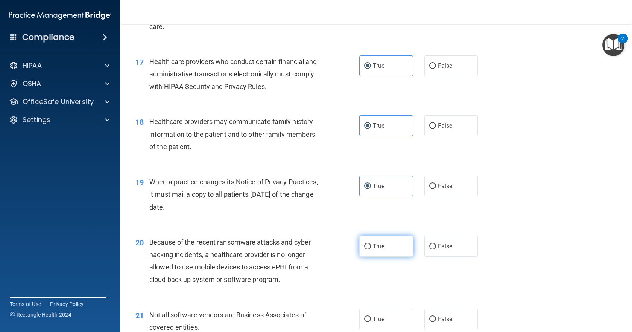
radio input "true"
click at [378, 313] on label "True" at bounding box center [386, 318] width 54 height 21
click at [371, 316] on input "True" at bounding box center [367, 319] width 7 height 6
radio input "true"
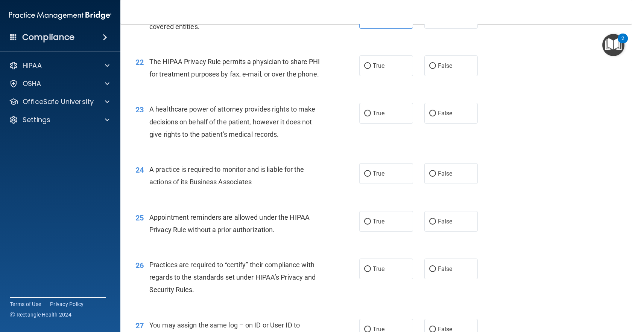
scroll to position [1324, 0]
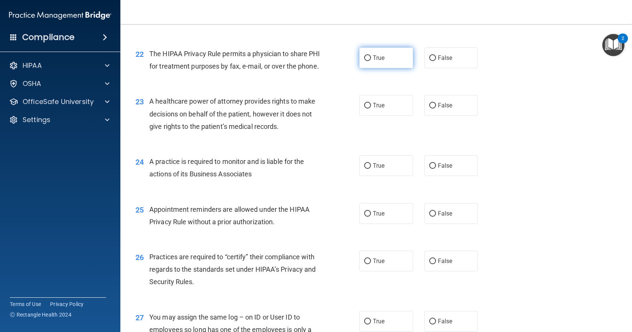
click at [384, 62] on label "True" at bounding box center [386, 57] width 54 height 21
click at [371, 61] on input "True" at bounding box center [367, 58] width 7 height 6
radio input "true"
click at [380, 109] on span "True" at bounding box center [379, 105] width 12 height 7
click at [371, 108] on input "True" at bounding box center [367, 106] width 7 height 6
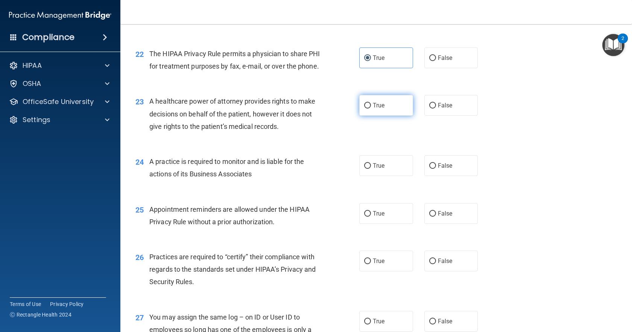
radio input "true"
click at [377, 169] on span "True" at bounding box center [379, 165] width 12 height 7
click at [371, 169] on input "True" at bounding box center [367, 166] width 7 height 6
radio input "true"
click at [371, 216] on label "True" at bounding box center [386, 213] width 54 height 21
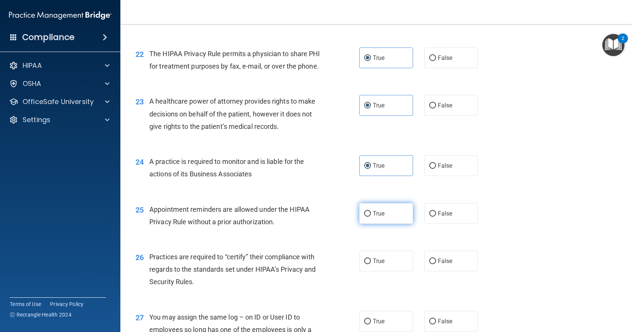
click at [371, 216] on input "True" at bounding box center [367, 214] width 7 height 6
radio input "true"
click at [365, 264] on input "True" at bounding box center [367, 261] width 7 height 6
radio input "true"
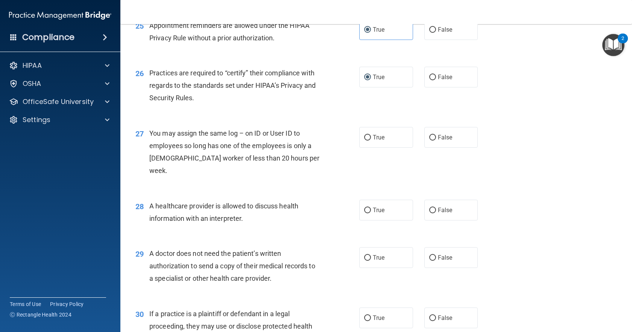
scroll to position [1560, 0]
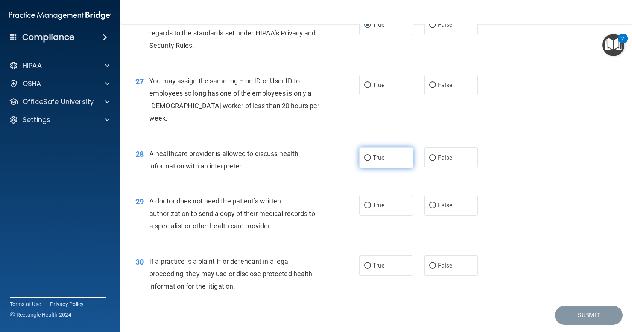
click at [370, 159] on label "True" at bounding box center [386, 157] width 54 height 21
click at [370, 159] on input "True" at bounding box center [367, 158] width 7 height 6
radio input "true"
click at [378, 88] on span "True" at bounding box center [379, 84] width 12 height 7
click at [371, 88] on input "True" at bounding box center [367, 85] width 7 height 6
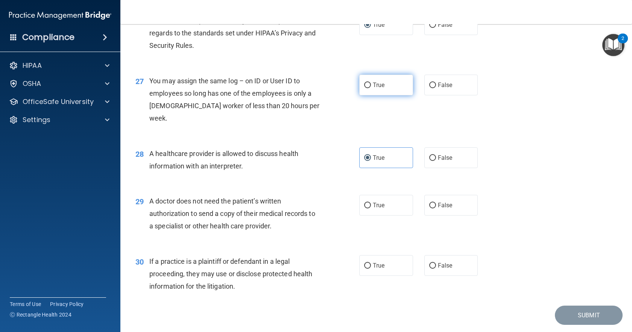
radio input "true"
click at [389, 208] on label "True" at bounding box center [386, 205] width 54 height 21
click at [371, 208] on input "True" at bounding box center [367, 205] width 7 height 6
radio input "true"
click at [374, 265] on span "True" at bounding box center [379, 265] width 12 height 7
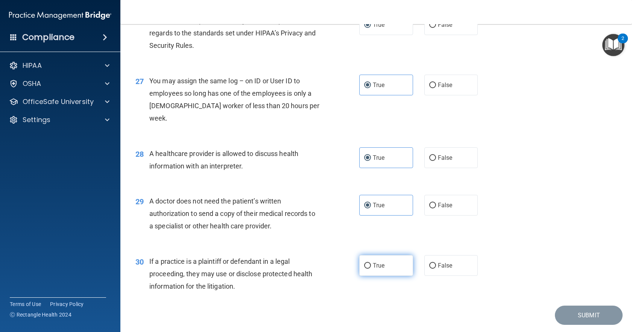
click at [371, 265] on input "True" at bounding box center [367, 266] width 7 height 6
radio input "true"
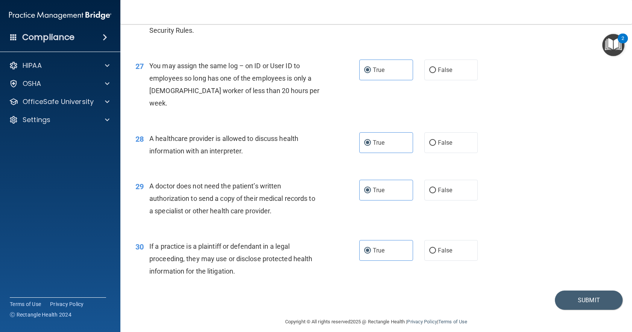
scroll to position [1583, 0]
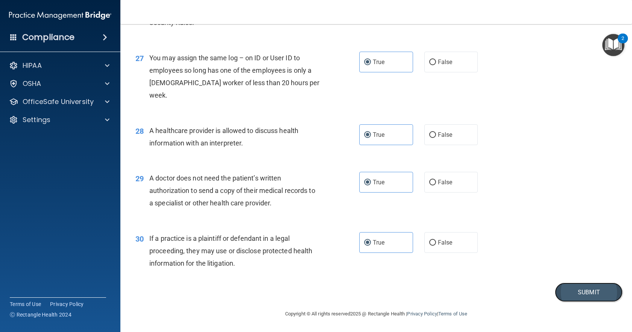
click at [587, 288] on button "Submit" at bounding box center [589, 291] width 68 height 19
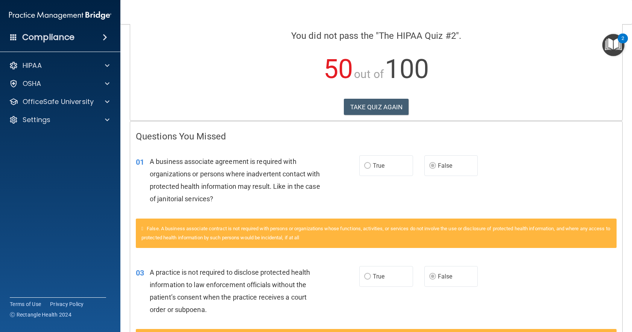
scroll to position [48, 0]
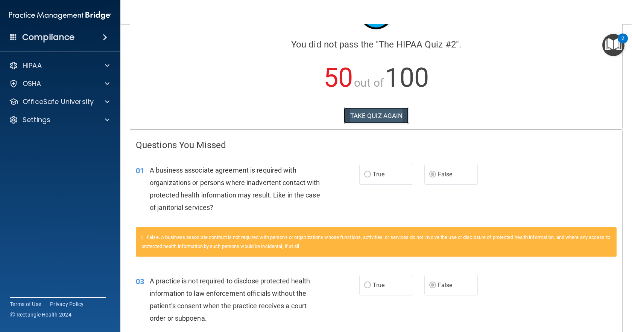
click at [391, 114] on button "TAKE QUIZ AGAIN" at bounding box center [376, 115] width 65 height 17
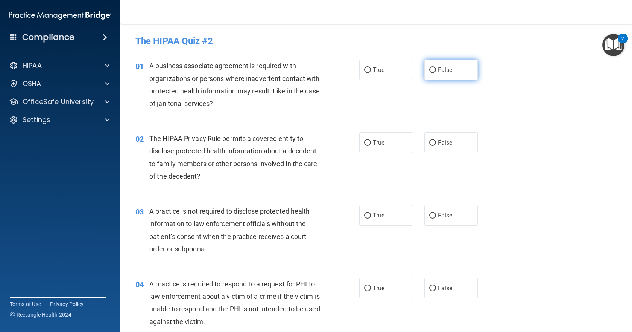
click at [438, 70] on span "False" at bounding box center [445, 69] width 15 height 7
click at [436, 70] on input "False" at bounding box center [432, 70] width 7 height 6
radio input "true"
click at [388, 145] on label "True" at bounding box center [386, 142] width 54 height 21
click at [371, 145] on input "True" at bounding box center [367, 143] width 7 height 6
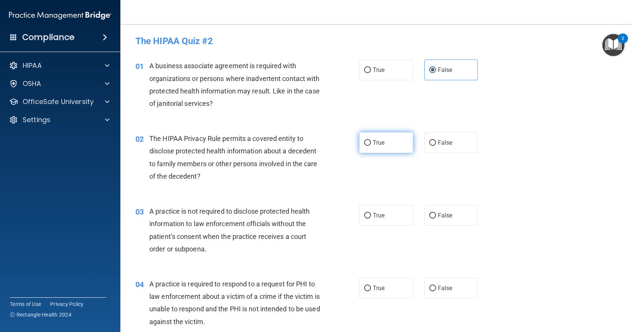
radio input "true"
click at [442, 215] on span "False" at bounding box center [445, 215] width 15 height 7
click at [436, 215] on input "False" at bounding box center [432, 216] width 7 height 6
radio input "true"
click at [390, 283] on label "True" at bounding box center [386, 287] width 54 height 21
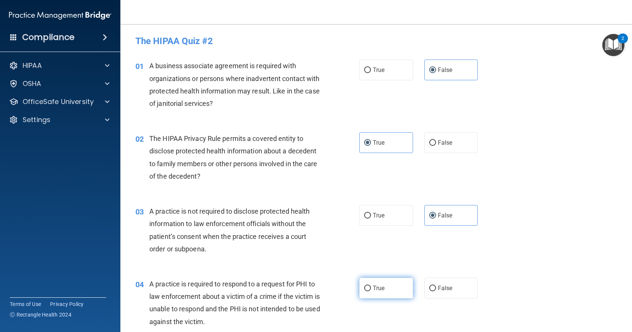
click at [371, 285] on input "True" at bounding box center [367, 288] width 7 height 6
radio input "true"
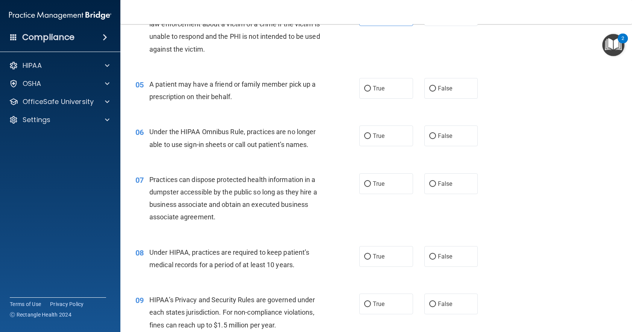
scroll to position [280, 0]
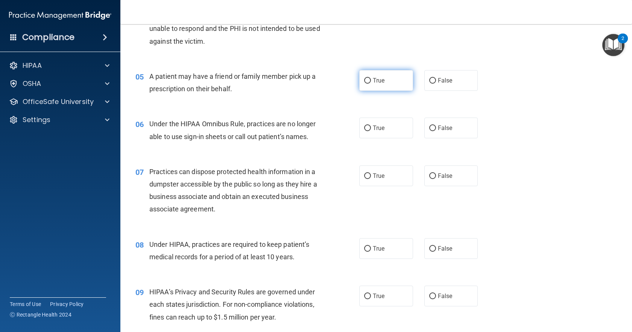
click at [385, 81] on label "True" at bounding box center [386, 80] width 54 height 21
click at [371, 81] on input "True" at bounding box center [367, 81] width 7 height 6
radio input "true"
click at [447, 127] on span "False" at bounding box center [445, 127] width 15 height 7
click at [436, 127] on input "False" at bounding box center [432, 128] width 7 height 6
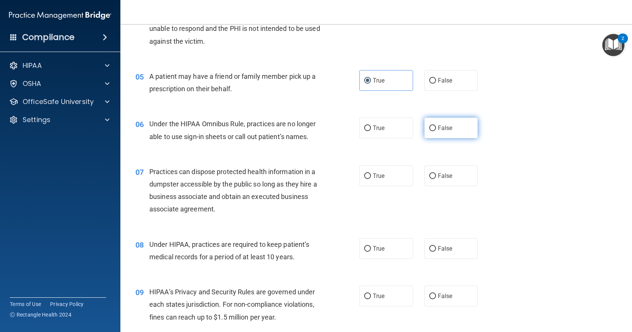
radio input "true"
click at [448, 181] on label "False" at bounding box center [452, 175] width 54 height 21
click at [436, 179] on input "False" at bounding box center [432, 176] width 7 height 6
radio input "true"
click at [439, 251] on span "False" at bounding box center [445, 248] width 15 height 7
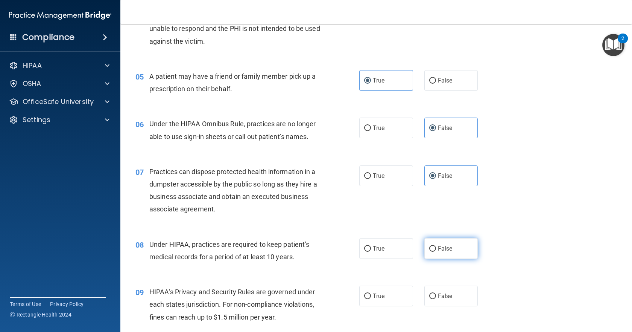
click at [436, 251] on input "False" at bounding box center [432, 249] width 7 height 6
radio input "true"
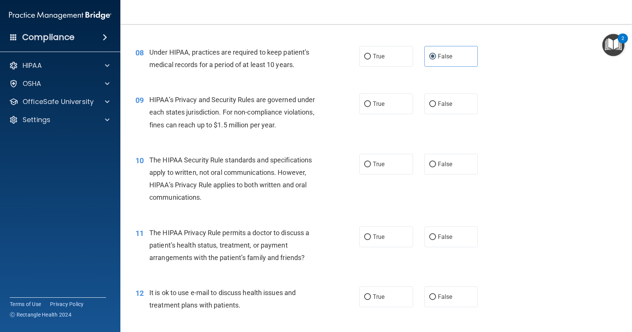
scroll to position [508, 0]
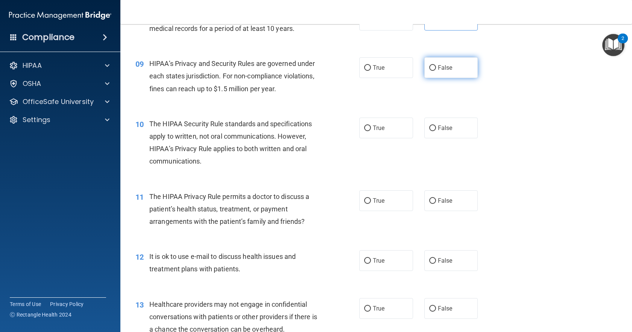
click at [432, 67] on input "False" at bounding box center [432, 68] width 7 height 6
radio input "true"
click at [387, 126] on label "True" at bounding box center [386, 127] width 54 height 21
click at [371, 126] on input "True" at bounding box center [367, 128] width 7 height 6
radio input "true"
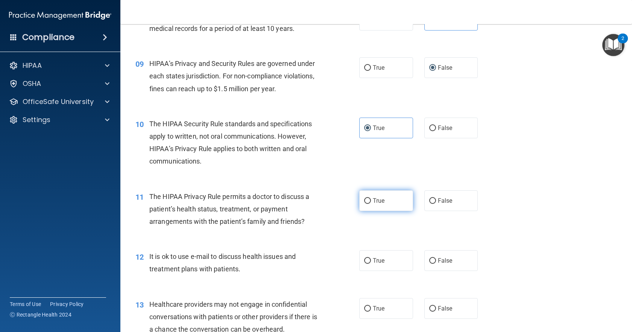
click at [376, 202] on span "True" at bounding box center [379, 200] width 12 height 7
click at [371, 202] on input "True" at bounding box center [367, 201] width 7 height 6
radio input "true"
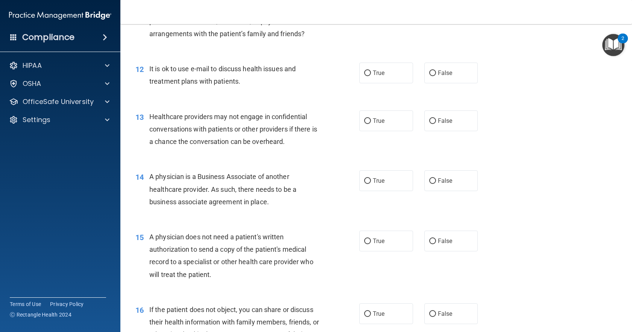
scroll to position [680, 0]
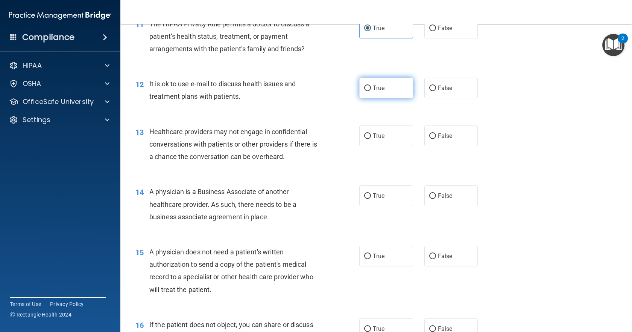
click at [394, 93] on label "True" at bounding box center [386, 88] width 54 height 21
click at [371, 91] on input "True" at bounding box center [367, 88] width 7 height 6
radio input "true"
click at [456, 137] on label "False" at bounding box center [452, 135] width 54 height 21
click at [436, 137] on input "False" at bounding box center [432, 136] width 7 height 6
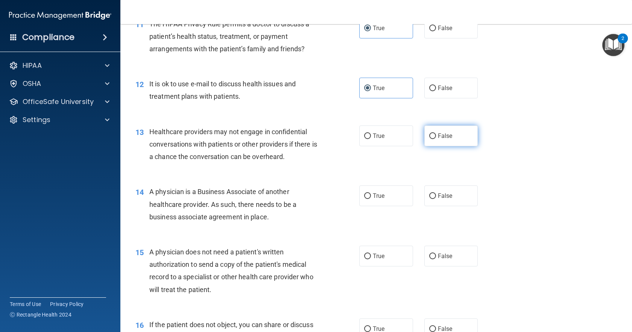
radio input "true"
click at [455, 203] on label "False" at bounding box center [452, 195] width 54 height 21
click at [436, 199] on input "False" at bounding box center [432, 196] width 7 height 6
radio input "true"
click at [389, 259] on label "True" at bounding box center [386, 255] width 54 height 21
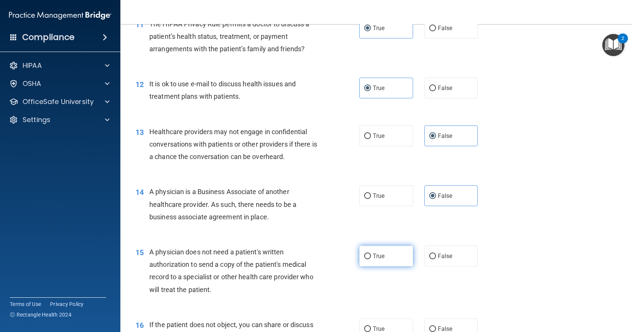
click at [371, 259] on input "True" at bounding box center [367, 256] width 7 height 6
radio input "true"
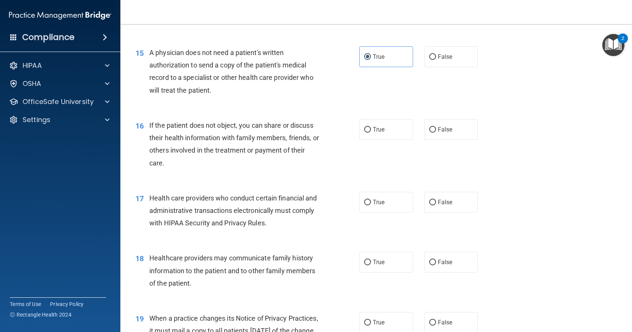
scroll to position [895, 0]
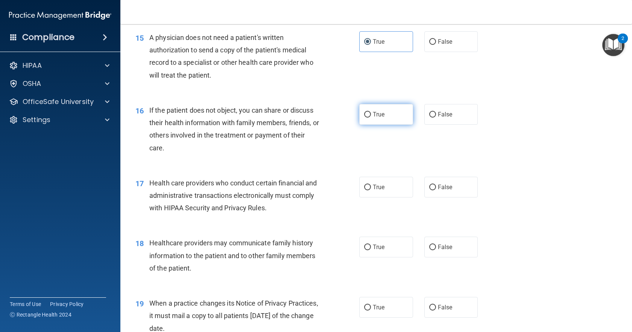
click at [396, 120] on label "True" at bounding box center [386, 114] width 54 height 21
click at [371, 117] on input "True" at bounding box center [367, 115] width 7 height 6
radio input "true"
click at [378, 187] on span "True" at bounding box center [379, 186] width 12 height 7
click at [371, 187] on input "True" at bounding box center [367, 187] width 7 height 6
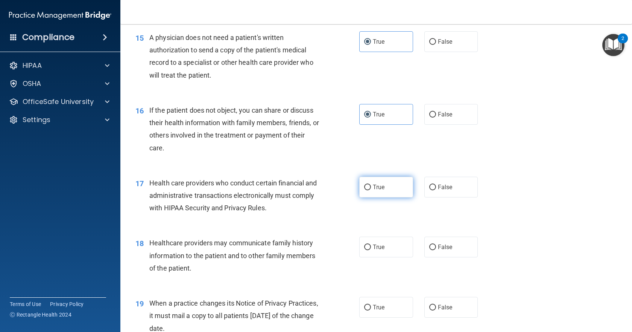
radio input "true"
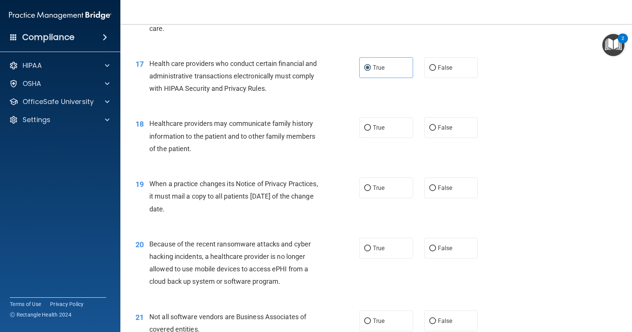
scroll to position [1066, 0]
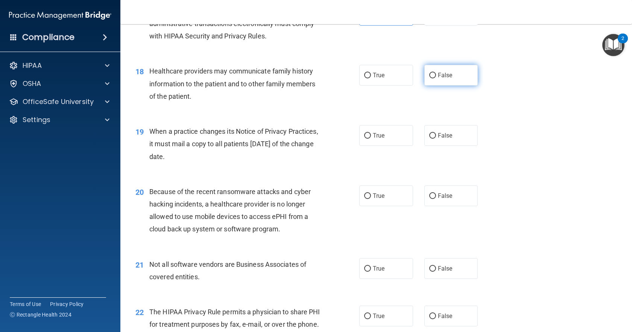
click at [438, 77] on span "False" at bounding box center [445, 75] width 15 height 7
click at [435, 77] on input "False" at bounding box center [432, 76] width 7 height 6
radio input "true"
click at [442, 135] on span "False" at bounding box center [445, 135] width 15 height 7
click at [436, 135] on input "False" at bounding box center [432, 136] width 7 height 6
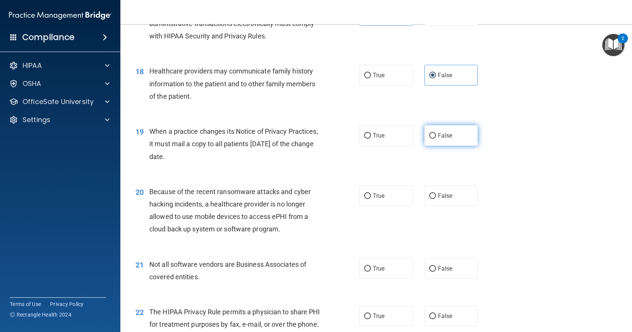
radio input "true"
click at [444, 194] on span "False" at bounding box center [445, 195] width 15 height 7
click at [436, 194] on input "False" at bounding box center [432, 196] width 7 height 6
radio input "true"
click at [373, 262] on label "True" at bounding box center [386, 268] width 54 height 21
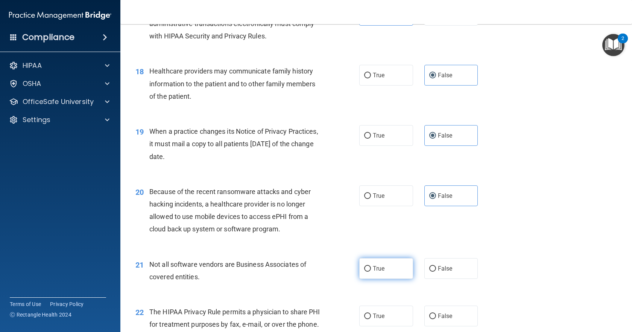
click at [371, 266] on input "True" at bounding box center [367, 269] width 7 height 6
radio input "true"
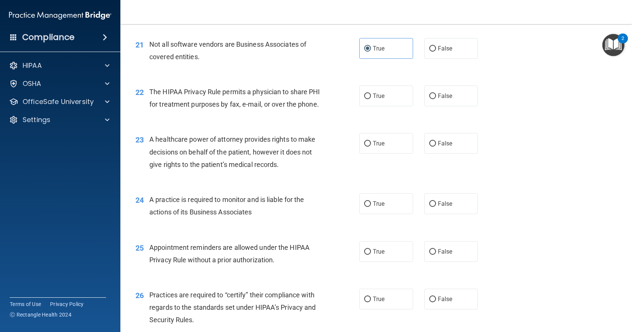
scroll to position [1294, 0]
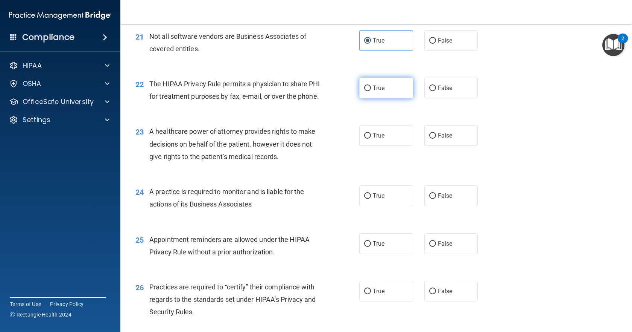
click at [385, 87] on label "True" at bounding box center [386, 88] width 54 height 21
click at [371, 87] on input "True" at bounding box center [367, 88] width 7 height 6
radio input "true"
click at [455, 142] on label "False" at bounding box center [452, 135] width 54 height 21
click at [436, 138] on input "False" at bounding box center [432, 136] width 7 height 6
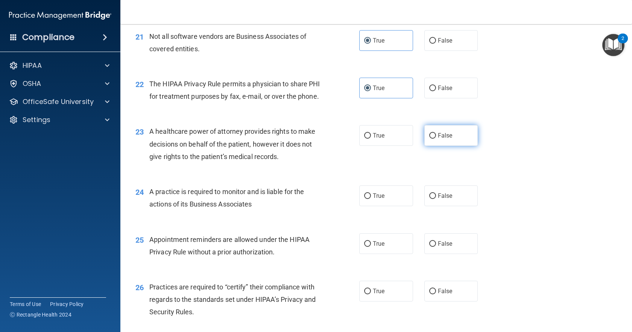
radio input "true"
click at [444, 199] on span "False" at bounding box center [445, 195] width 15 height 7
click at [436, 199] on input "False" at bounding box center [432, 196] width 7 height 6
radio input "true"
click at [386, 254] on label "True" at bounding box center [386, 243] width 54 height 21
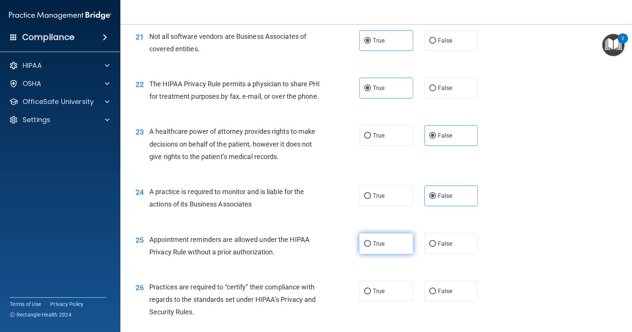
click at [371, 247] on input "True" at bounding box center [367, 244] width 7 height 6
radio input "true"
click at [444, 294] on span "False" at bounding box center [445, 290] width 15 height 7
click at [436, 294] on input "False" at bounding box center [432, 291] width 7 height 6
radio input "true"
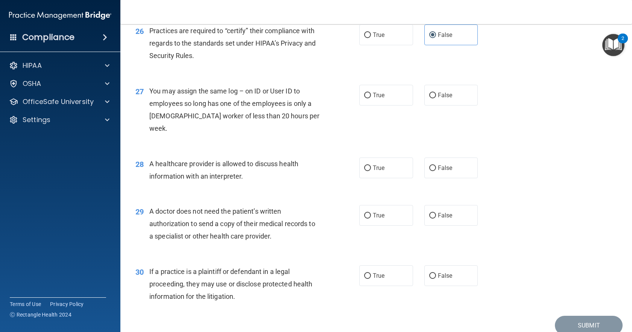
scroll to position [1566, 0]
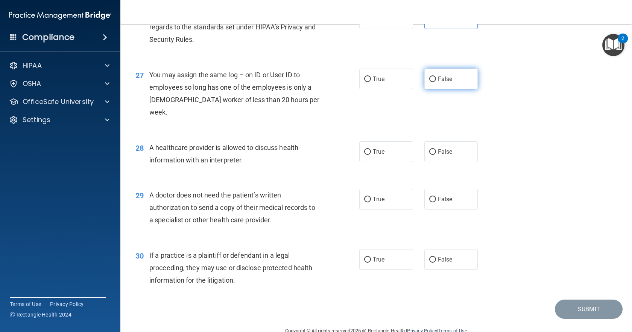
click at [441, 89] on label "False" at bounding box center [452, 78] width 54 height 21
click at [436, 82] on input "False" at bounding box center [432, 79] width 7 height 6
radio input "true"
click at [393, 151] on label "True" at bounding box center [386, 151] width 54 height 21
click at [371, 151] on input "True" at bounding box center [367, 152] width 7 height 6
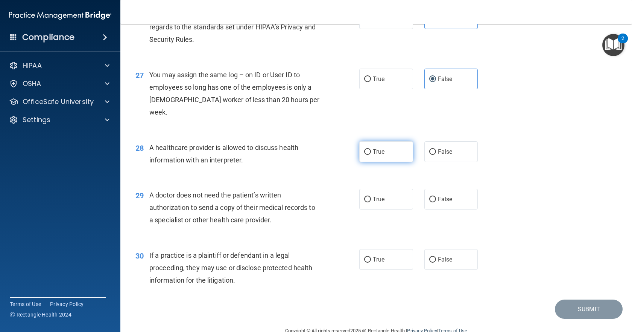
radio input "true"
click at [382, 196] on span "True" at bounding box center [379, 198] width 12 height 7
click at [371, 196] on input "True" at bounding box center [367, 199] width 7 height 6
radio input "true"
click at [376, 259] on span "True" at bounding box center [379, 259] width 12 height 7
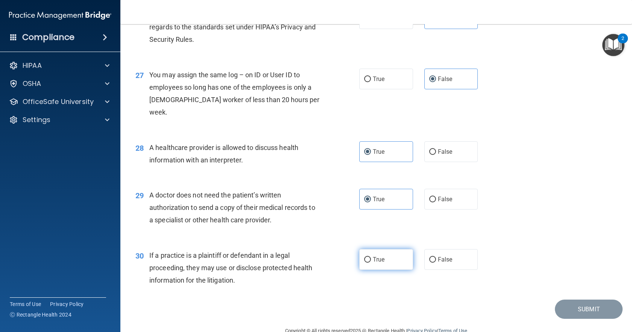
click at [371, 259] on input "True" at bounding box center [367, 260] width 7 height 6
radio input "true"
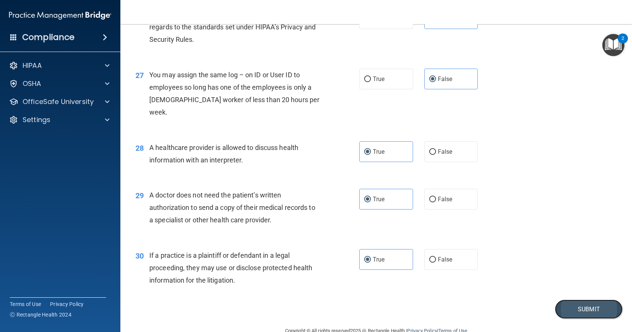
click at [588, 313] on button "Submit" at bounding box center [589, 308] width 68 height 19
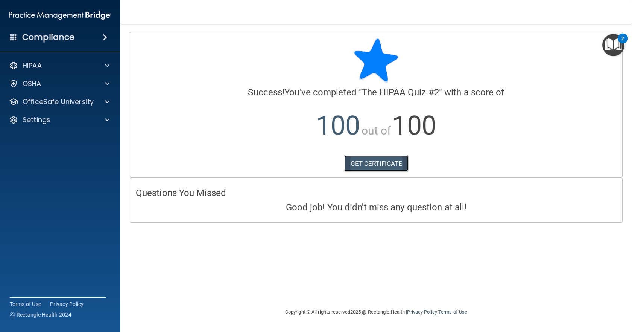
click at [393, 161] on link "GET CERTIFICATE" at bounding box center [376, 163] width 64 height 17
click at [32, 63] on p "HIPAA" at bounding box center [32, 65] width 19 height 9
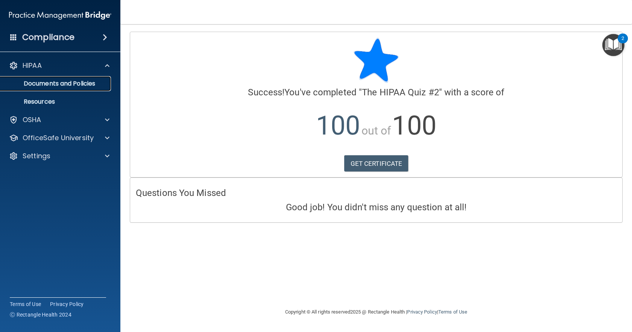
click at [44, 84] on p "Documents and Policies" at bounding box center [56, 84] width 103 height 8
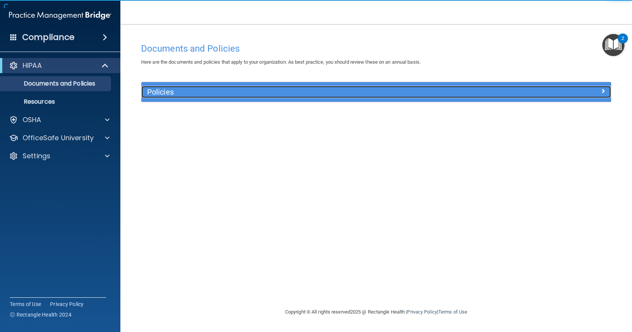
click at [290, 88] on div "Policies" at bounding box center [318, 92] width 352 height 12
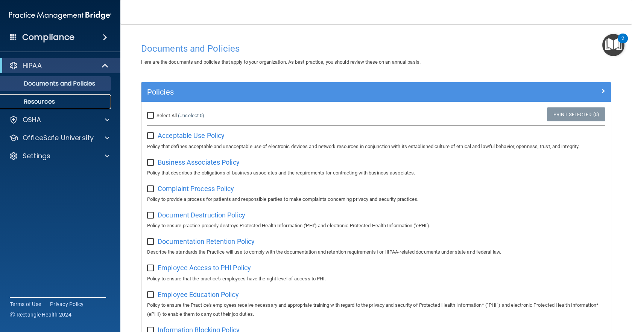
click at [41, 100] on p "Resources" at bounding box center [56, 102] width 103 height 8
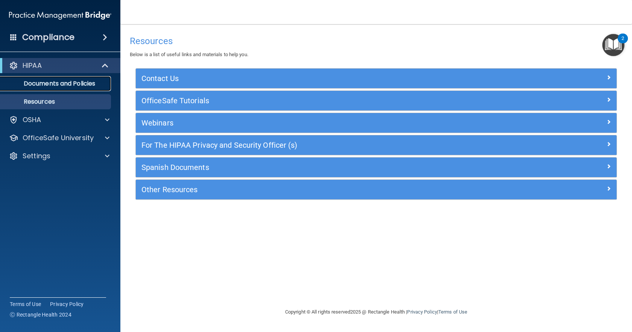
click at [33, 81] on p "Documents and Policies" at bounding box center [56, 84] width 103 height 8
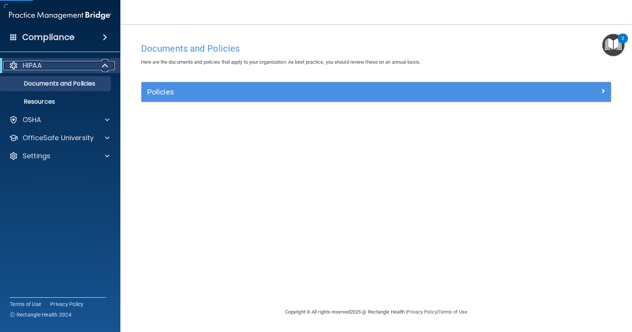
click at [34, 65] on p "HIPAA" at bounding box center [32, 65] width 19 height 9
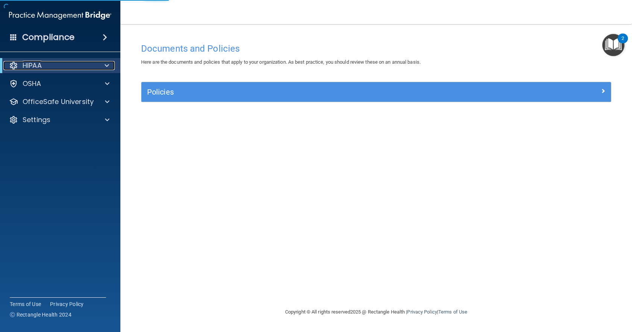
click at [34, 65] on p "HIPAA" at bounding box center [32, 65] width 19 height 9
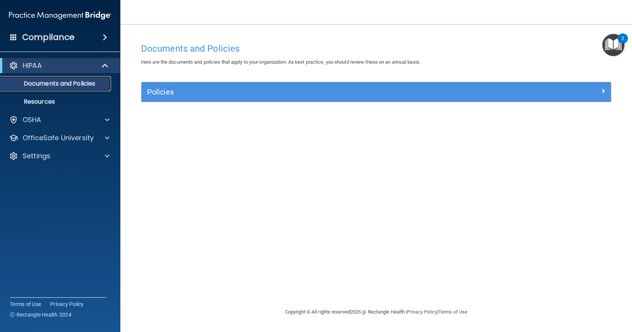
click at [55, 83] on p "Documents and Policies" at bounding box center [56, 84] width 103 height 8
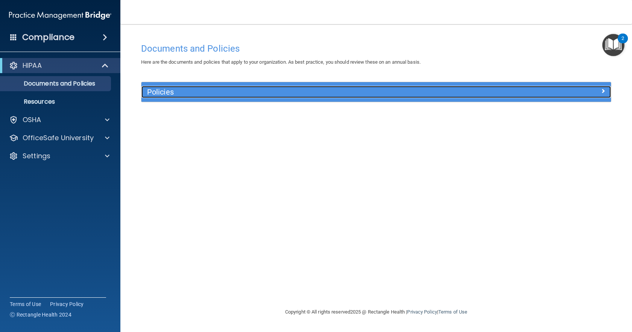
click at [603, 89] on span at bounding box center [603, 90] width 5 height 9
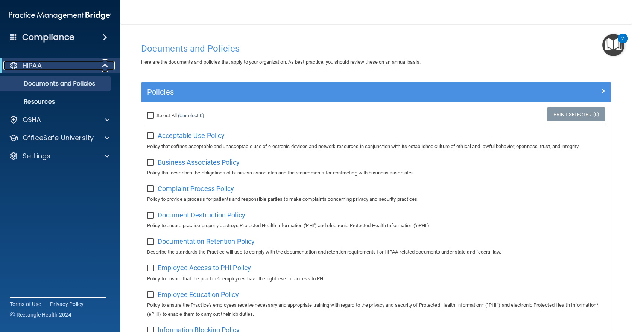
click at [52, 64] on div "HIPAA" at bounding box center [49, 65] width 93 height 9
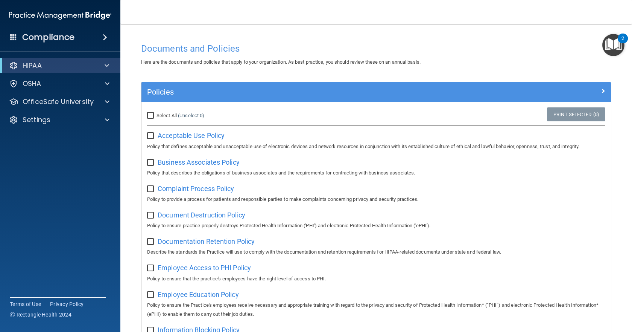
click at [62, 35] on h4 "Compliance" at bounding box center [48, 37] width 52 height 11
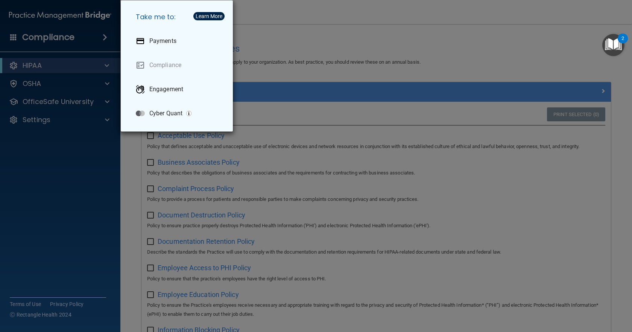
click at [62, 35] on div "Take me to: Payments Compliance Engagement Cyber Quant" at bounding box center [316, 166] width 632 height 332
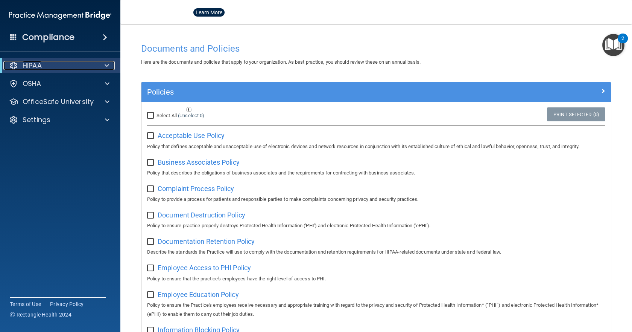
click at [30, 62] on p "HIPAA" at bounding box center [32, 65] width 19 height 9
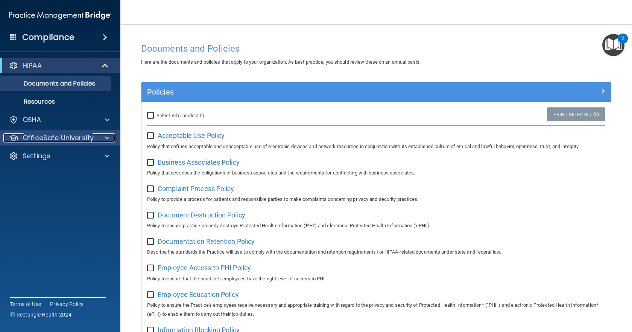
click at [40, 133] on p "OfficeSafe University" at bounding box center [58, 137] width 71 height 9
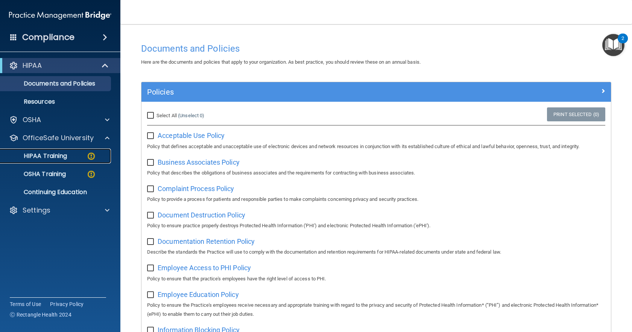
click at [40, 153] on p "HIPAA Training" at bounding box center [36, 156] width 62 height 8
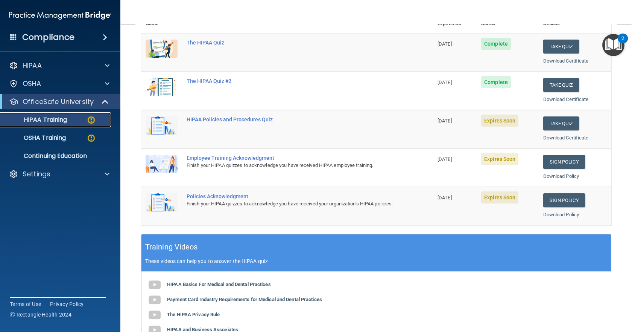
scroll to position [116, 0]
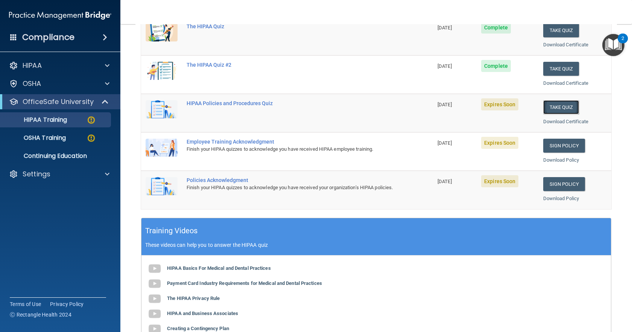
click at [549, 107] on button "Take Quiz" at bounding box center [561, 107] width 36 height 14
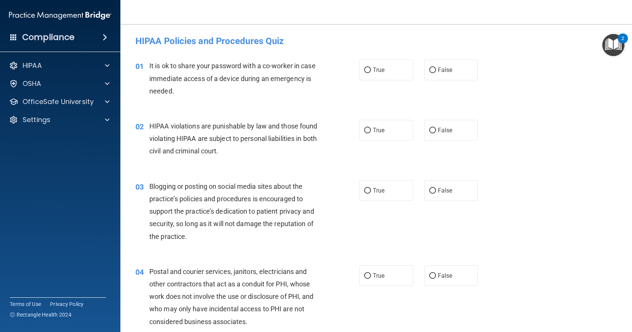
drag, startPoint x: 386, startPoint y: 68, endPoint x: 384, endPoint y: 81, distance: 13.6
click at [386, 70] on label "True" at bounding box center [386, 69] width 54 height 21
click at [371, 70] on input "True" at bounding box center [367, 70] width 7 height 6
radio input "true"
click at [380, 138] on label "True" at bounding box center [386, 130] width 54 height 21
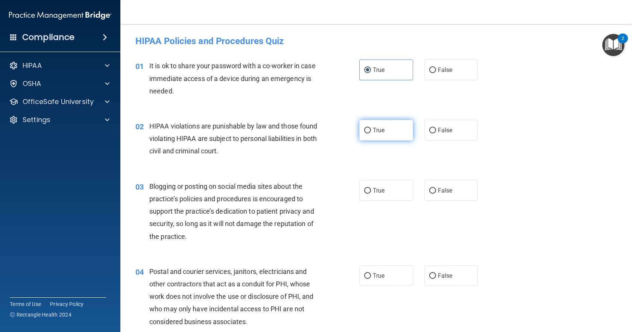
click at [371, 133] on input "True" at bounding box center [367, 131] width 7 height 6
radio input "true"
click at [376, 190] on span "True" at bounding box center [379, 190] width 12 height 7
click at [371, 190] on input "True" at bounding box center [367, 191] width 7 height 6
radio input "true"
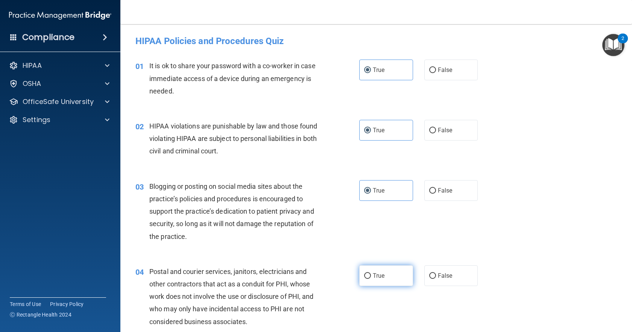
click at [371, 269] on label "True" at bounding box center [386, 275] width 54 height 21
click at [371, 273] on input "True" at bounding box center [367, 276] width 7 height 6
radio input "true"
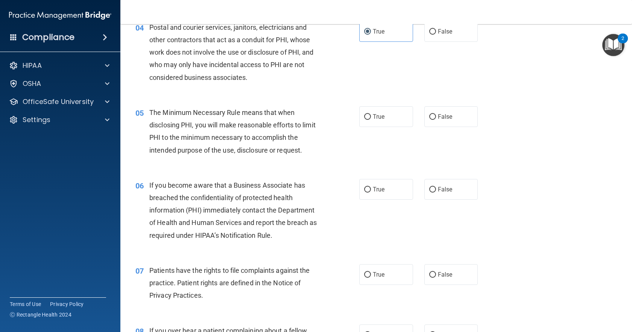
scroll to position [260, 0]
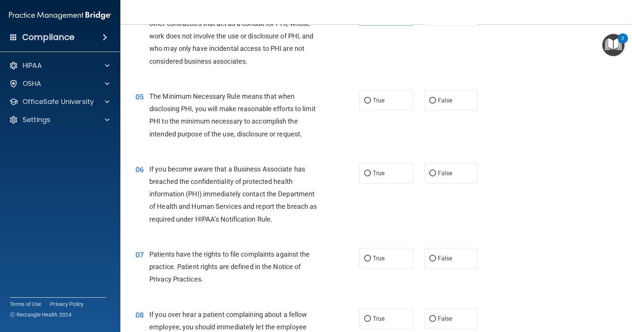
drag, startPoint x: 388, startPoint y: 103, endPoint x: 382, endPoint y: 113, distance: 11.4
click at [388, 103] on label "True" at bounding box center [386, 100] width 54 height 21
click at [371, 103] on input "True" at bounding box center [367, 101] width 7 height 6
radio input "true"
drag, startPoint x: 370, startPoint y: 164, endPoint x: 375, endPoint y: 178, distance: 15.4
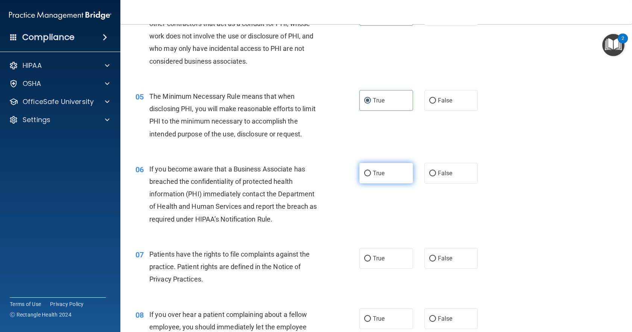
click at [370, 164] on label "True" at bounding box center [386, 173] width 54 height 21
click at [370, 170] on input "True" at bounding box center [367, 173] width 7 height 6
radio input "true"
click at [363, 253] on label "True" at bounding box center [386, 258] width 54 height 21
click at [364, 256] on input "True" at bounding box center [367, 259] width 7 height 6
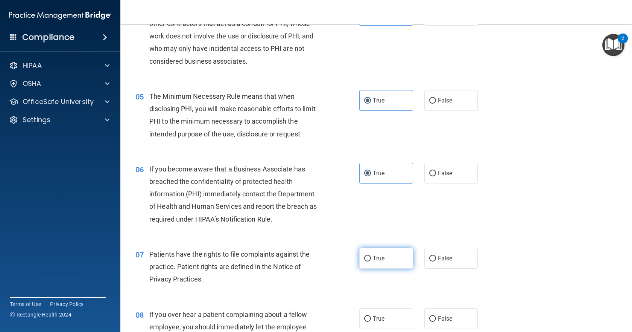
radio input "true"
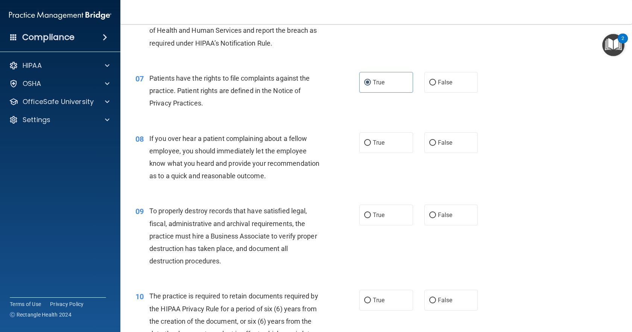
scroll to position [492, 0]
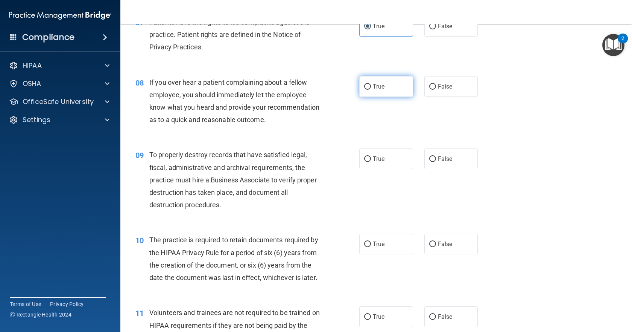
drag, startPoint x: 381, startPoint y: 91, endPoint x: 381, endPoint y: 151, distance: 60.6
click at [381, 91] on label "True" at bounding box center [386, 86] width 54 height 21
click at [371, 90] on input "True" at bounding box center [367, 87] width 7 height 6
radio input "true"
click at [380, 162] on span "True" at bounding box center [379, 158] width 12 height 7
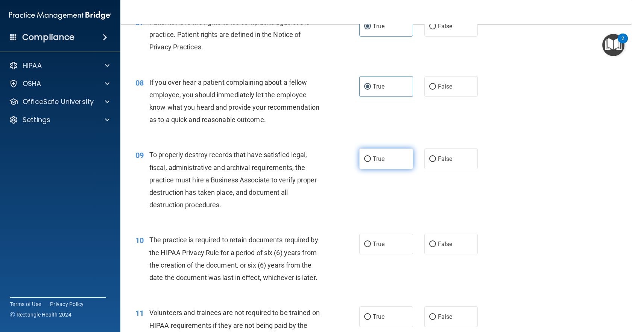
click at [371, 162] on input "True" at bounding box center [367, 159] width 7 height 6
radio input "true"
click at [374, 247] on span "True" at bounding box center [379, 243] width 12 height 7
click at [371, 247] on input "True" at bounding box center [367, 244] width 7 height 6
radio input "true"
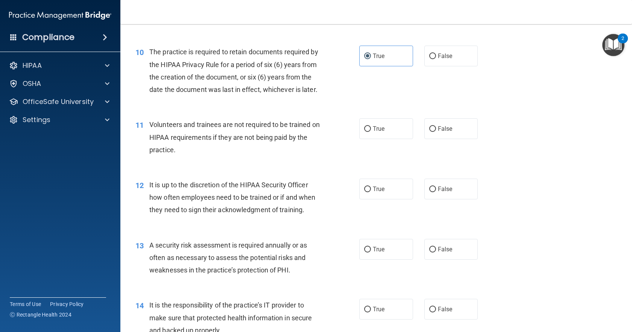
scroll to position [740, 0]
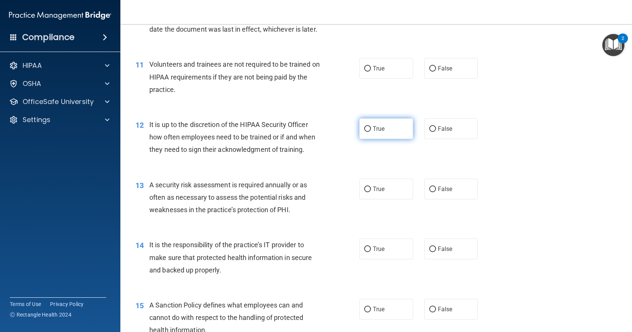
drag, startPoint x: 372, startPoint y: 98, endPoint x: 358, endPoint y: 150, distance: 53.8
click at [372, 79] on label "True" at bounding box center [386, 68] width 54 height 21
click at [371, 72] on input "True" at bounding box center [367, 69] width 7 height 6
radio input "true"
click at [361, 139] on label "True" at bounding box center [386, 128] width 54 height 21
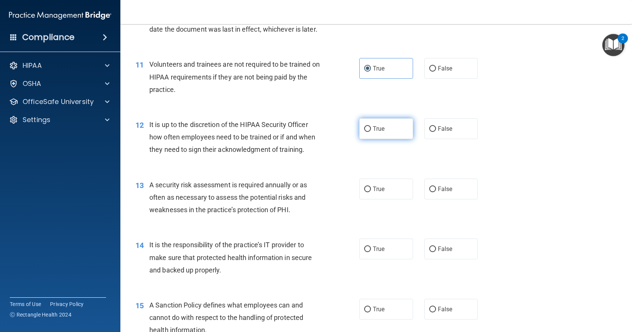
click at [364, 132] on input "True" at bounding box center [367, 129] width 7 height 6
radio input "true"
click at [376, 199] on label "True" at bounding box center [386, 188] width 54 height 21
click at [371, 192] on input "True" at bounding box center [367, 189] width 7 height 6
radio input "true"
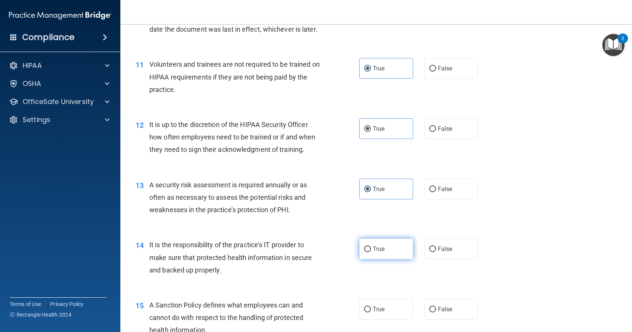
click at [385, 259] on label "True" at bounding box center [386, 248] width 54 height 21
click at [371, 252] on input "True" at bounding box center [367, 249] width 7 height 6
radio input "true"
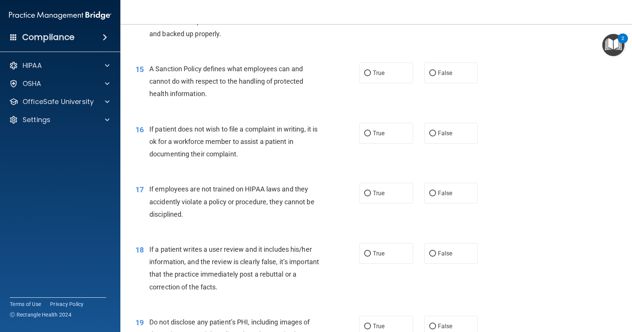
scroll to position [1012, 0]
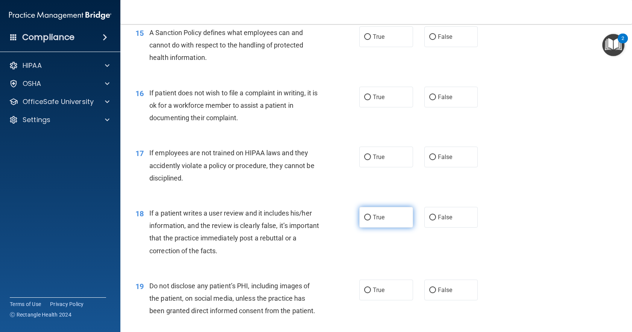
click at [391, 227] on label "True" at bounding box center [386, 217] width 54 height 21
click at [371, 220] on input "True" at bounding box center [367, 218] width 7 height 6
radio input "true"
drag, startPoint x: 377, startPoint y: 188, endPoint x: 381, endPoint y: 178, distance: 10.3
click at [377, 167] on label "True" at bounding box center [386, 156] width 54 height 21
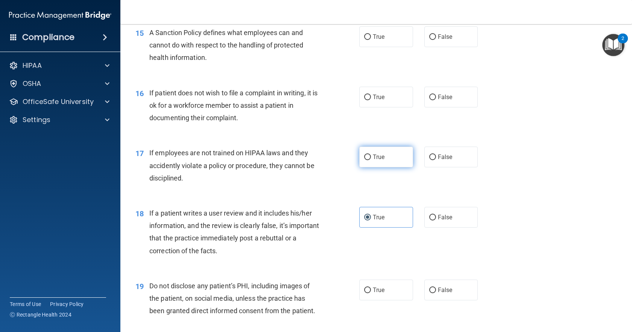
click at [371, 160] on input "True" at bounding box center [367, 157] width 7 height 6
radio input "true"
drag, startPoint x: 377, startPoint y: 120, endPoint x: 376, endPoint y: 98, distance: 21.8
click at [377, 107] on label "True" at bounding box center [386, 97] width 54 height 21
click at [371, 100] on input "True" at bounding box center [367, 97] width 7 height 6
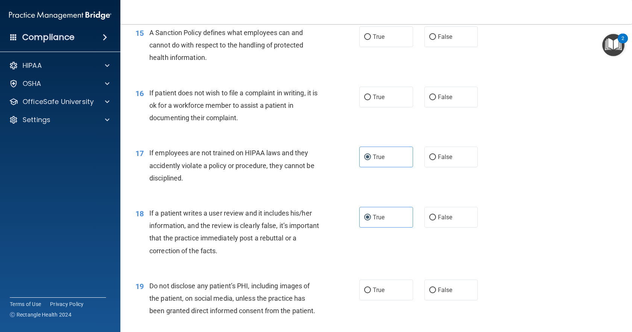
radio input "true"
click at [367, 40] on input "True" at bounding box center [367, 37] width 7 height 6
radio input "true"
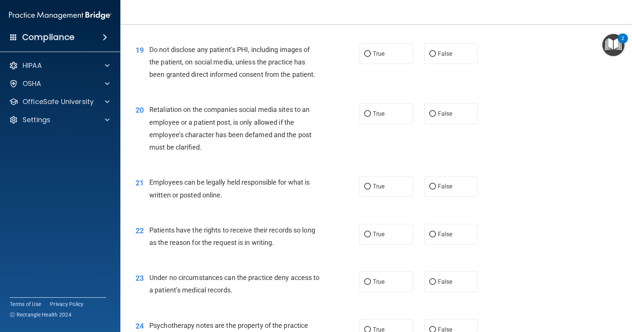
scroll to position [1276, 0]
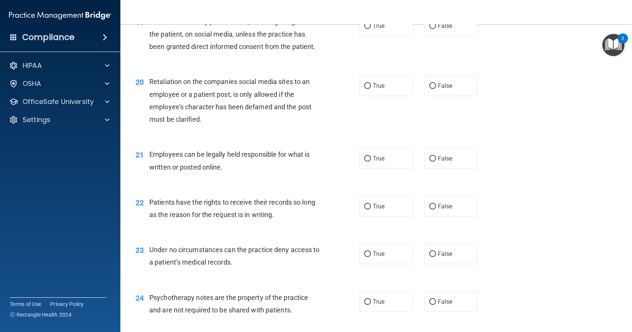
drag, startPoint x: 376, startPoint y: 231, endPoint x: 374, endPoint y: 208, distance: 23.4
click at [376, 210] on span "True" at bounding box center [379, 205] width 12 height 7
click at [371, 209] on input "True" at bounding box center [367, 207] width 7 height 6
radio input "true"
click at [375, 162] on span "True" at bounding box center [379, 158] width 12 height 7
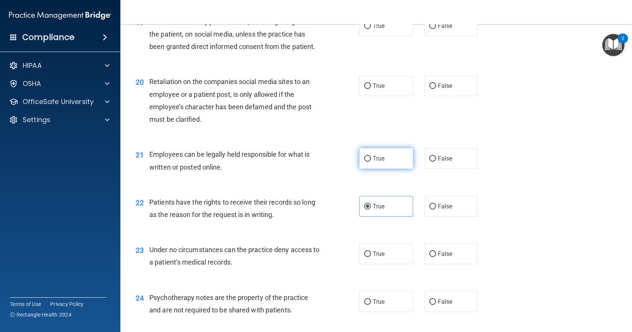
click at [371, 161] on input "True" at bounding box center [367, 159] width 7 height 6
radio input "true"
click at [359, 96] on label "True" at bounding box center [386, 85] width 54 height 21
click at [364, 89] on input "True" at bounding box center [367, 86] width 7 height 6
radio input "true"
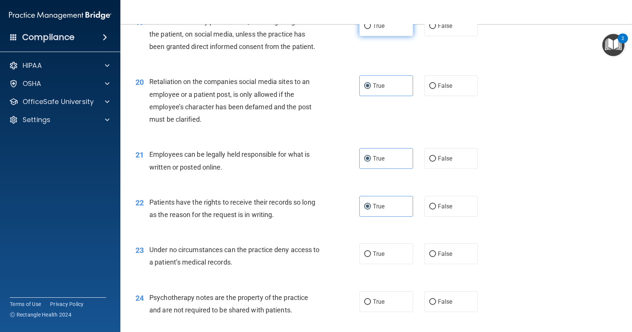
click at [369, 36] on label "True" at bounding box center [386, 25] width 54 height 21
click at [369, 29] on input "True" at bounding box center [367, 26] width 7 height 6
radio input "true"
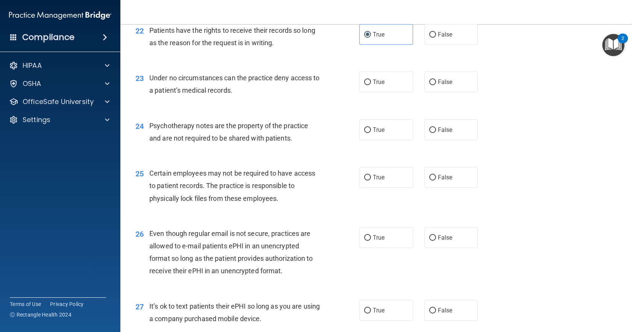
scroll to position [1464, 0]
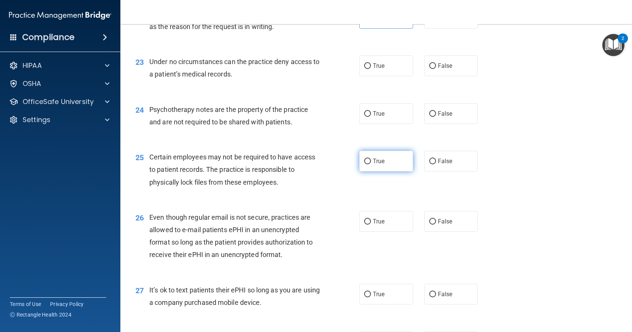
drag, startPoint x: 387, startPoint y: 238, endPoint x: 384, endPoint y: 180, distance: 57.7
click at [387, 231] on label "True" at bounding box center [386, 221] width 54 height 21
click at [371, 224] on input "True" at bounding box center [367, 222] width 7 height 6
radio input "true"
click at [382, 171] on label "True" at bounding box center [386, 161] width 54 height 21
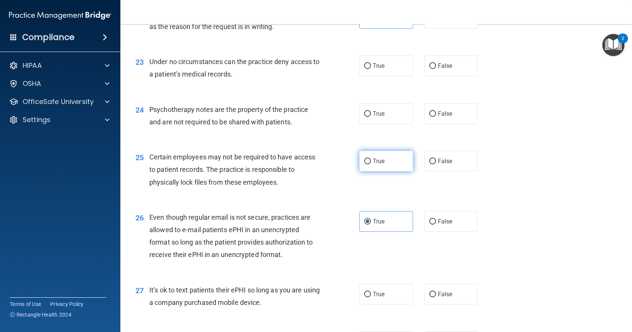
click at [371, 164] on input "True" at bounding box center [367, 161] width 7 height 6
radio input "true"
drag, startPoint x: 376, startPoint y: 145, endPoint x: 377, endPoint y: 138, distance: 6.9
click at [377, 124] on label "True" at bounding box center [386, 113] width 54 height 21
click at [371, 117] on input "True" at bounding box center [367, 114] width 7 height 6
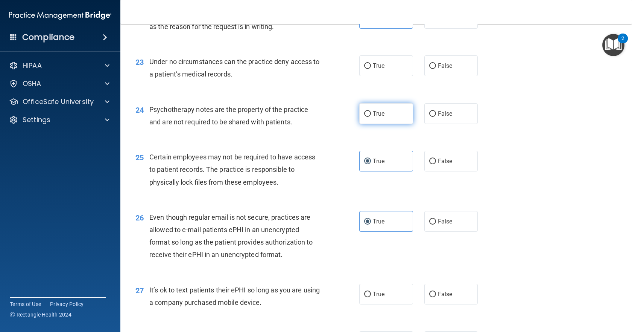
radio input "true"
click at [372, 76] on label "True" at bounding box center [386, 65] width 54 height 21
click at [371, 69] on input "True" at bounding box center [367, 66] width 7 height 6
radio input "true"
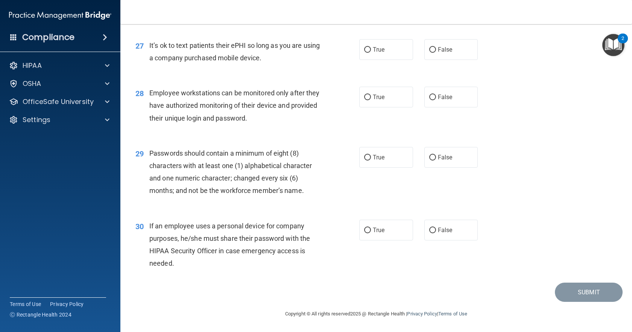
scroll to position [1733, 0]
click at [385, 221] on label "True" at bounding box center [386, 229] width 54 height 21
click at [371, 227] on input "True" at bounding box center [367, 230] width 7 height 6
radio input "true"
click at [369, 164] on label "True" at bounding box center [386, 157] width 54 height 21
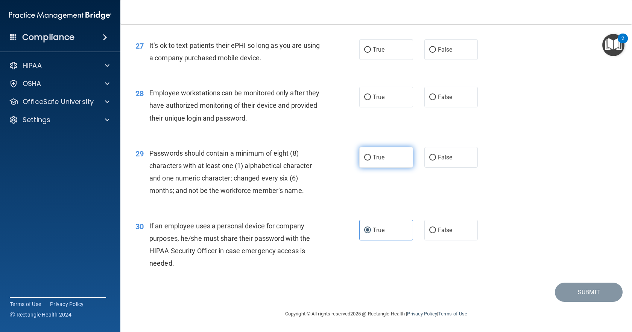
click at [369, 160] on input "True" at bounding box center [367, 158] width 7 height 6
radio input "true"
click at [369, 100] on label "True" at bounding box center [386, 97] width 54 height 21
click at [369, 100] on input "True" at bounding box center [367, 97] width 7 height 6
radio input "true"
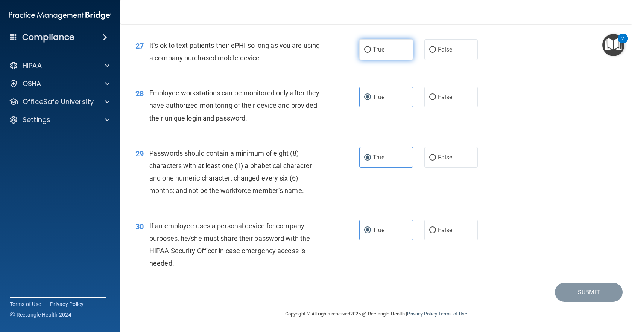
click at [373, 52] on span "True" at bounding box center [379, 49] width 12 height 7
click at [371, 52] on input "True" at bounding box center [367, 50] width 7 height 6
radio input "true"
click at [577, 292] on button "Submit" at bounding box center [589, 291] width 68 height 19
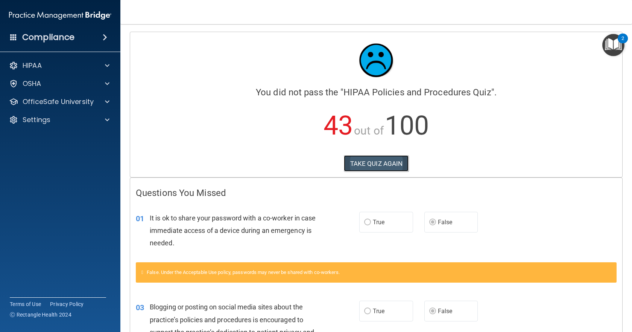
click at [363, 166] on button "TAKE QUIZ AGAIN" at bounding box center [376, 163] width 65 height 17
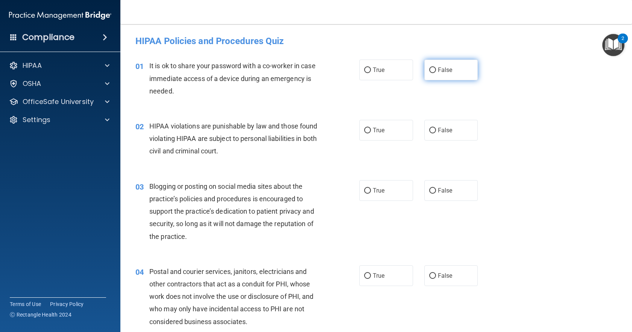
click at [438, 66] on span "False" at bounding box center [445, 69] width 15 height 7
click at [436, 67] on input "False" at bounding box center [432, 70] width 7 height 6
radio input "true"
click at [392, 128] on label "True" at bounding box center [386, 130] width 54 height 21
click at [371, 128] on input "True" at bounding box center [367, 131] width 7 height 6
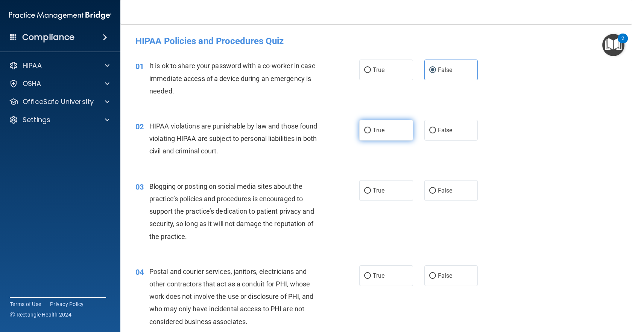
radio input "true"
click at [441, 196] on label "False" at bounding box center [452, 190] width 54 height 21
click at [436, 193] on input "False" at bounding box center [432, 191] width 7 height 6
radio input "true"
click at [395, 272] on label "True" at bounding box center [386, 275] width 54 height 21
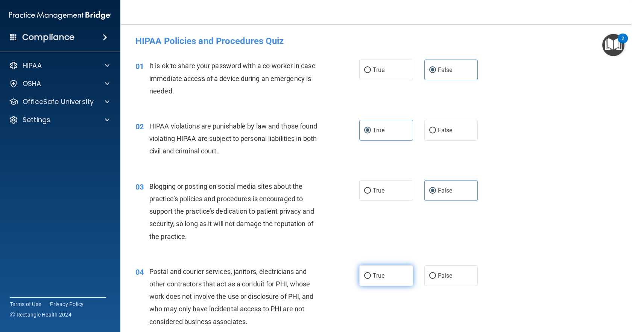
click at [371, 273] on input "True" at bounding box center [367, 276] width 7 height 6
radio input "true"
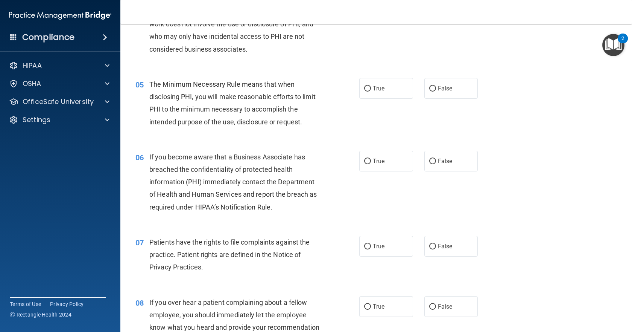
scroll to position [280, 0]
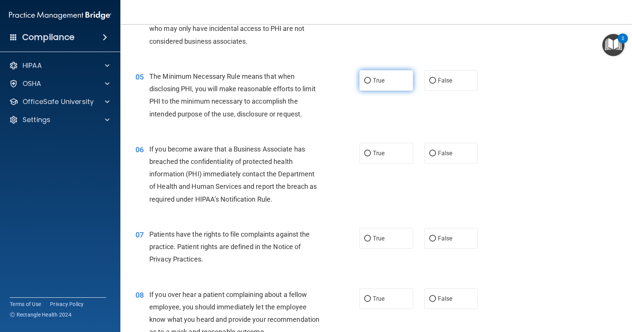
click at [377, 83] on span "True" at bounding box center [379, 80] width 12 height 7
click at [371, 83] on input "True" at bounding box center [367, 81] width 7 height 6
radio input "true"
click at [446, 158] on label "False" at bounding box center [452, 153] width 54 height 21
click at [436, 156] on input "False" at bounding box center [432, 154] width 7 height 6
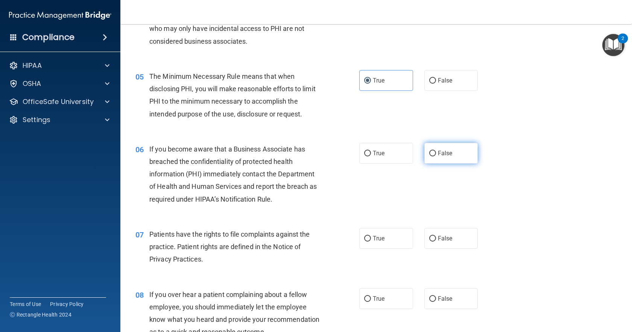
radio input "true"
click at [377, 234] on label "True" at bounding box center [386, 238] width 54 height 21
click at [371, 236] on input "True" at bounding box center [367, 239] width 7 height 6
radio input "true"
click at [431, 296] on input "False" at bounding box center [432, 299] width 7 height 6
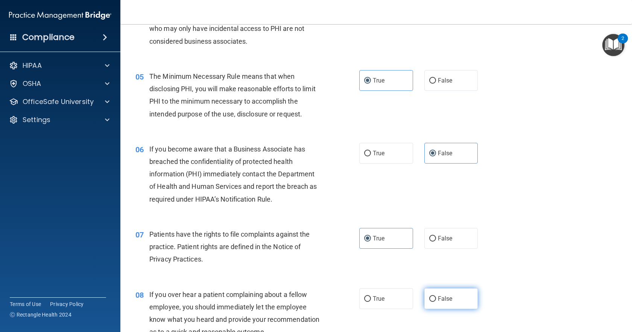
radio input "true"
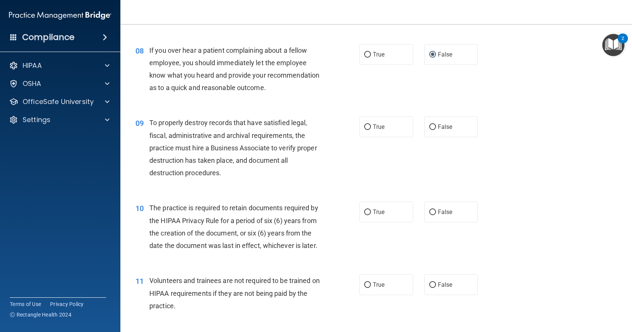
scroll to position [532, 0]
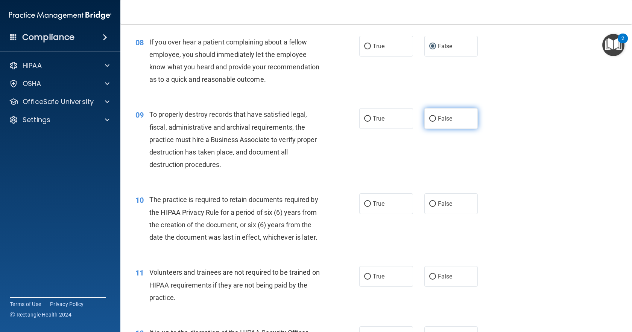
click at [430, 122] on input "False" at bounding box center [432, 119] width 7 height 6
radio input "true"
click at [398, 214] on label "True" at bounding box center [386, 203] width 54 height 21
click at [371, 207] on input "True" at bounding box center [367, 204] width 7 height 6
radio input "true"
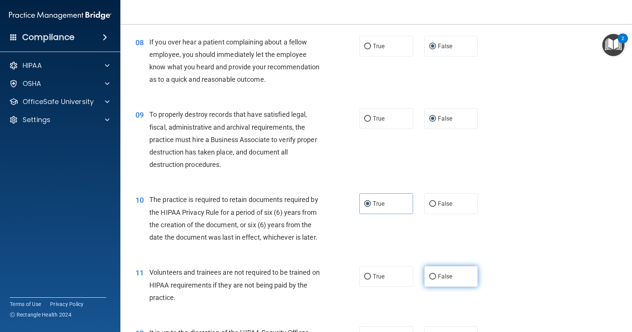
click at [434, 286] on label "False" at bounding box center [452, 276] width 54 height 21
click at [434, 279] on input "False" at bounding box center [432, 277] width 7 height 6
radio input "true"
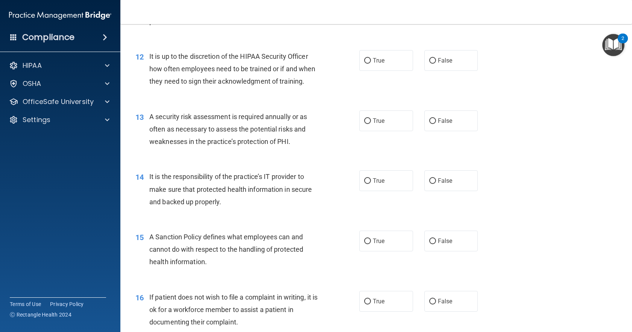
scroll to position [824, 0]
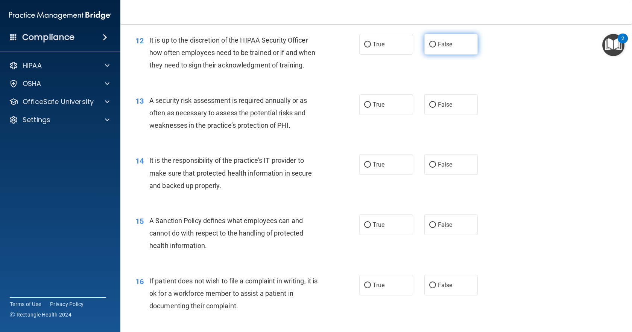
click at [429, 47] on input "False" at bounding box center [432, 45] width 7 height 6
radio input "true"
click at [388, 115] on label "True" at bounding box center [386, 104] width 54 height 21
click at [371, 108] on input "True" at bounding box center [367, 105] width 7 height 6
radio input "true"
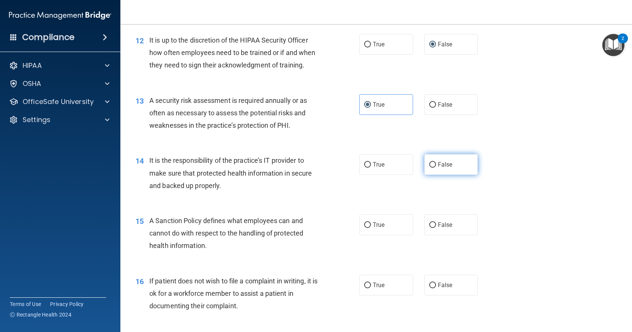
click at [446, 168] on span "False" at bounding box center [445, 164] width 15 height 7
click at [436, 167] on input "False" at bounding box center [432, 165] width 7 height 6
radio input "true"
click at [443, 228] on span "False" at bounding box center [445, 224] width 15 height 7
click at [436, 228] on input "False" at bounding box center [432, 225] width 7 height 6
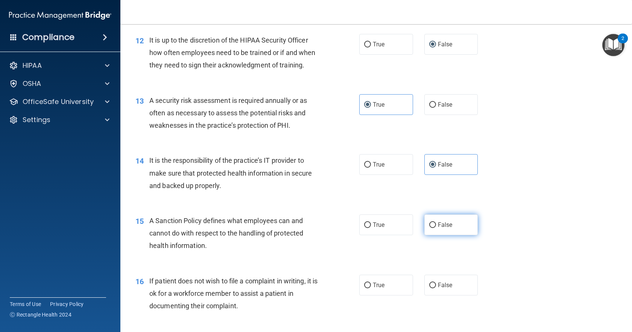
radio input "true"
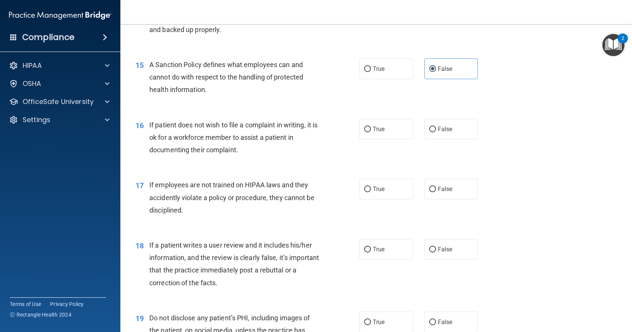
scroll to position [1008, 0]
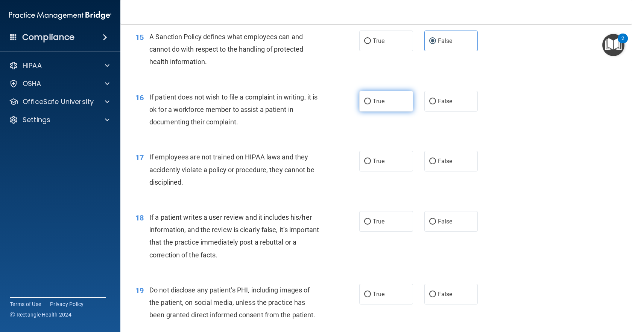
click at [387, 111] on label "True" at bounding box center [386, 101] width 54 height 21
click at [371, 104] on input "True" at bounding box center [367, 102] width 7 height 6
radio input "true"
click at [425, 171] on label "False" at bounding box center [452, 161] width 54 height 21
click at [429, 164] on input "False" at bounding box center [432, 161] width 7 height 6
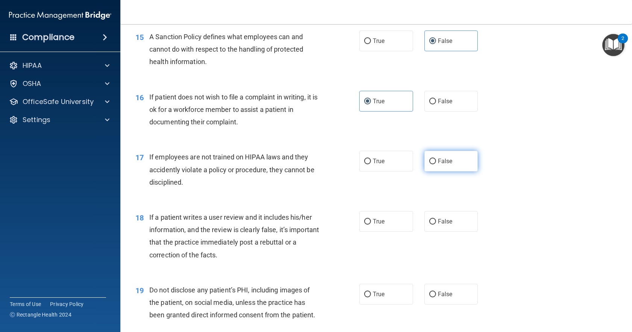
radio input "true"
click at [437, 231] on label "False" at bounding box center [452, 221] width 54 height 21
click at [436, 224] on input "False" at bounding box center [432, 222] width 7 height 6
radio input "true"
click at [378, 304] on label "True" at bounding box center [386, 293] width 54 height 21
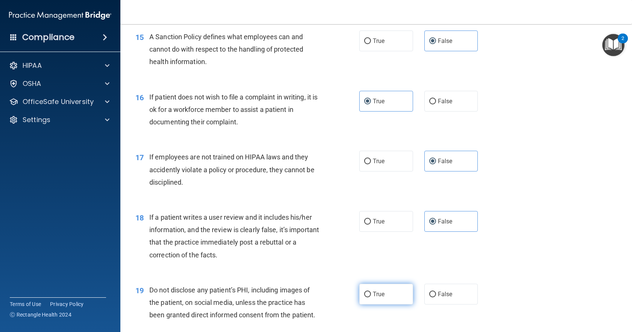
click at [371, 297] on input "True" at bounding box center [367, 294] width 7 height 6
radio input "true"
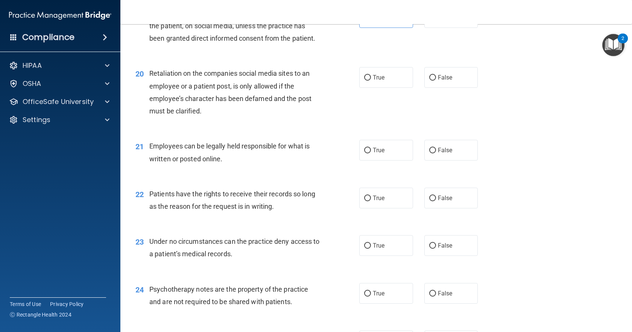
scroll to position [1308, 0]
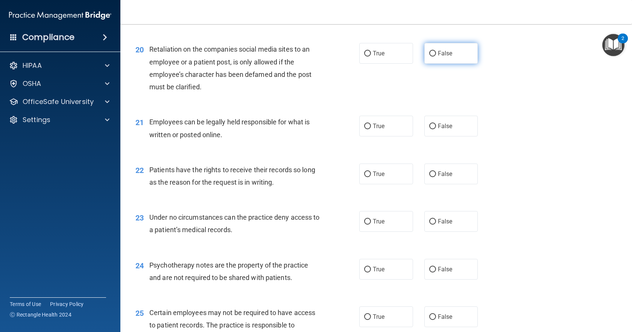
click at [438, 57] on span "False" at bounding box center [445, 53] width 15 height 7
click at [436, 56] on input "False" at bounding box center [432, 54] width 7 height 6
radio input "true"
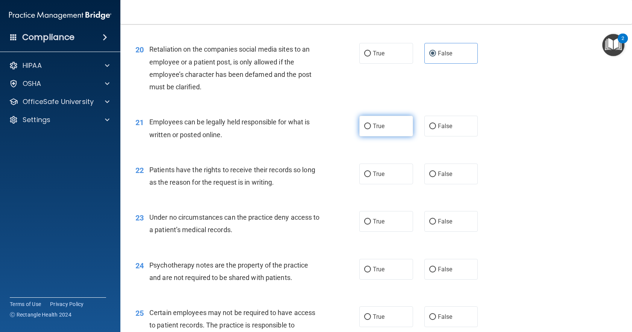
click at [391, 136] on label "True" at bounding box center [386, 126] width 54 height 21
click at [371, 129] on input "True" at bounding box center [367, 126] width 7 height 6
radio input "true"
click at [438, 177] on span "False" at bounding box center [445, 173] width 15 height 7
click at [436, 177] on input "False" at bounding box center [432, 174] width 7 height 6
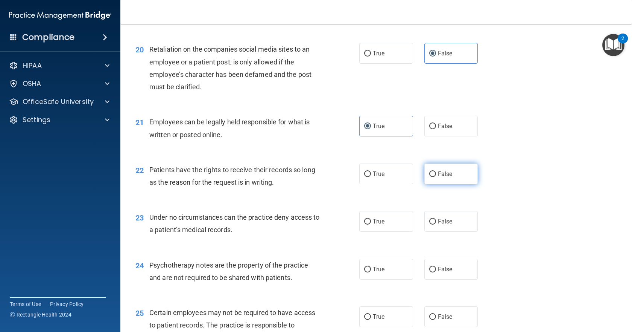
radio input "true"
click at [438, 225] on span "False" at bounding box center [445, 221] width 15 height 7
click at [436, 224] on input "False" at bounding box center [432, 222] width 7 height 6
radio input "true"
click at [396, 279] on label "True" at bounding box center [386, 269] width 54 height 21
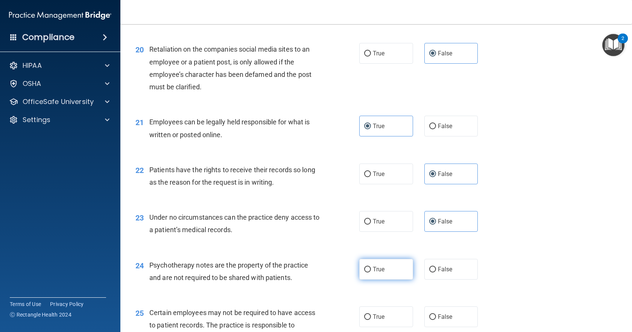
click at [371, 272] on input "True" at bounding box center [367, 269] width 7 height 6
radio input "true"
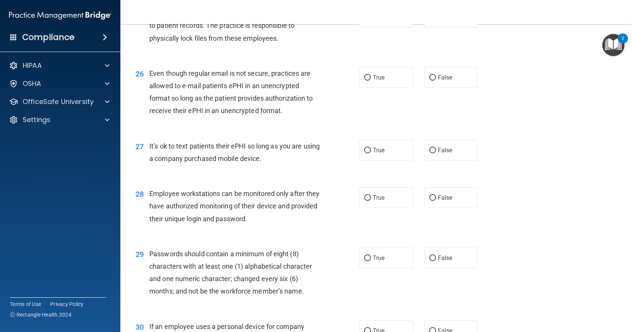
scroll to position [1615, 0]
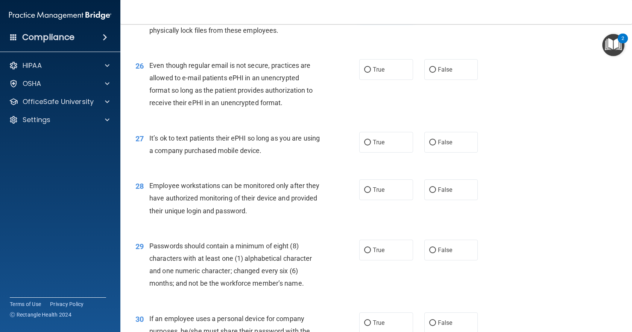
click at [390, 20] on label "True" at bounding box center [386, 9] width 54 height 21
click at [371, 12] on input "True" at bounding box center [367, 10] width 7 height 6
radio input "true"
click at [382, 73] on span "True" at bounding box center [379, 69] width 12 height 7
click at [371, 73] on input "True" at bounding box center [367, 70] width 7 height 6
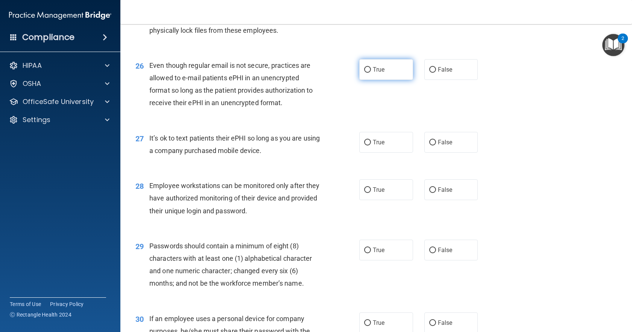
radio input "true"
click at [440, 152] on label "False" at bounding box center [452, 142] width 54 height 21
click at [436, 145] on input "False" at bounding box center [432, 143] width 7 height 6
radio input "true"
click at [438, 193] on span "False" at bounding box center [445, 189] width 15 height 7
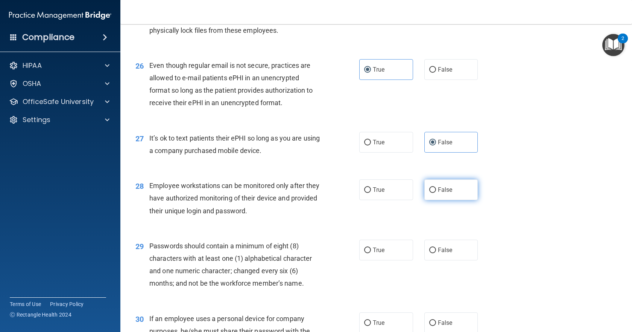
click at [436, 193] on input "False" at bounding box center [432, 190] width 7 height 6
radio input "true"
click at [444, 253] on span "False" at bounding box center [445, 249] width 15 height 7
click at [436, 253] on input "False" at bounding box center [432, 250] width 7 height 6
radio input "true"
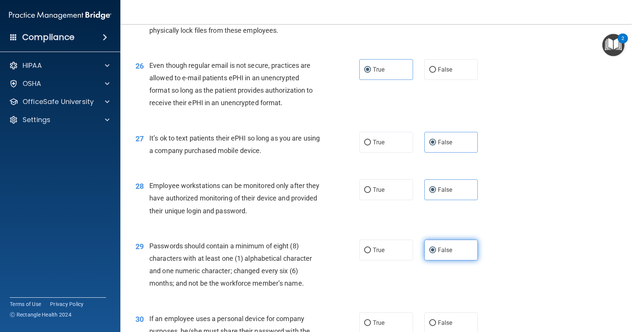
click at [444, 253] on span "False" at bounding box center [445, 249] width 15 height 7
click at [436, 253] on input "False" at bounding box center [432, 250] width 7 height 6
click at [390, 260] on label "True" at bounding box center [386, 249] width 54 height 21
click at [371, 253] on input "True" at bounding box center [367, 250] width 7 height 6
radio input "true"
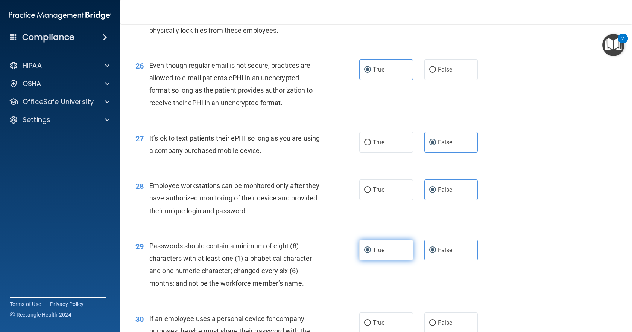
radio input "false"
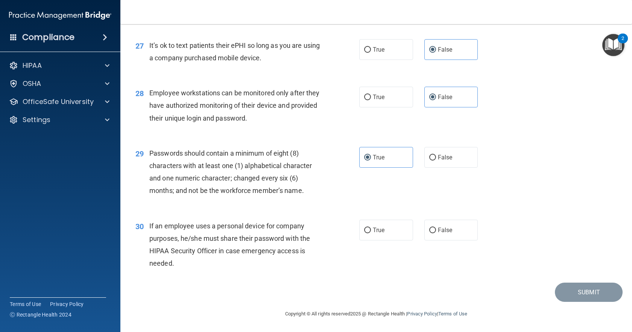
scroll to position [1733, 0]
click at [438, 226] on span "False" at bounding box center [445, 229] width 15 height 7
click at [436, 227] on input "False" at bounding box center [432, 230] width 7 height 6
radio input "true"
click at [562, 292] on button "Submit" at bounding box center [589, 291] width 68 height 19
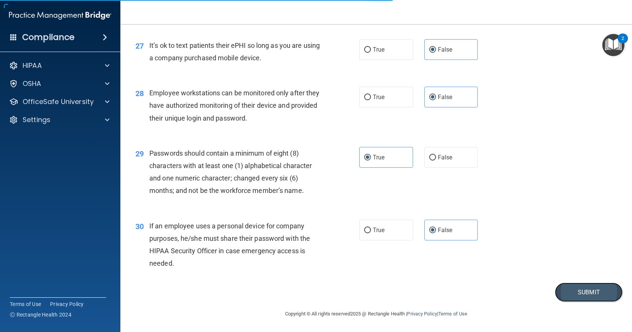
click at [574, 291] on button "Submit" at bounding box center [589, 291] width 68 height 19
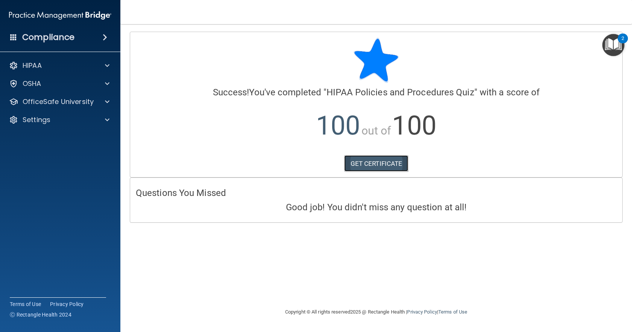
click at [360, 162] on link "GET CERTIFICATE" at bounding box center [376, 163] width 64 height 17
